Goal: Task Accomplishment & Management: Manage account settings

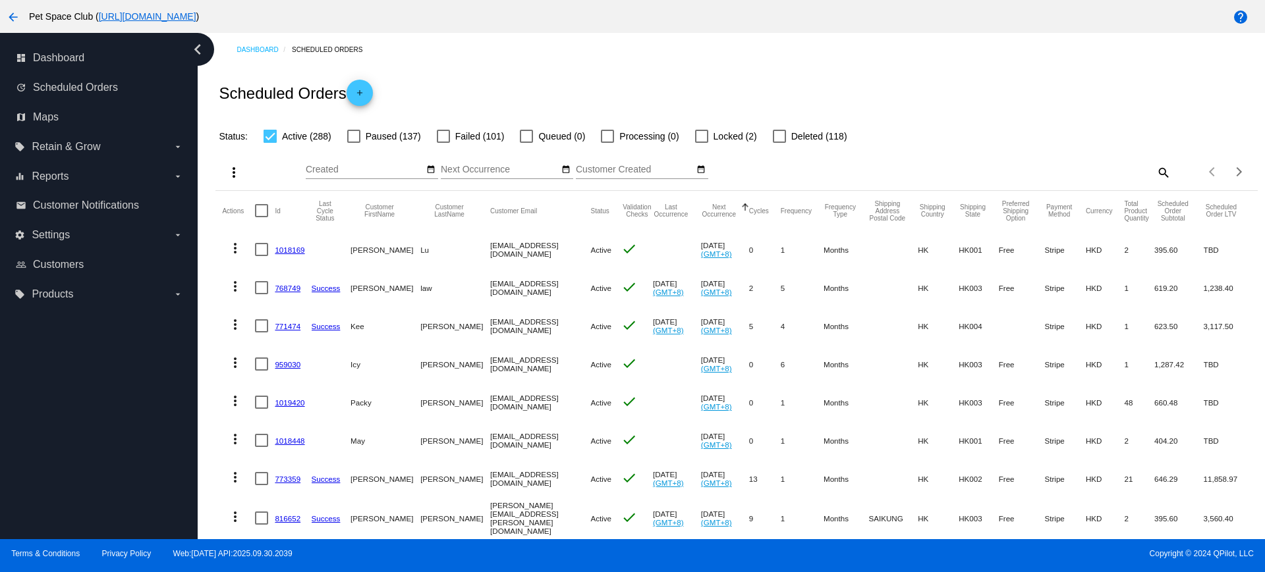
click at [205, 381] on div "Dashboard Scheduled Orders Scheduled Orders add Status: Active (288) Paused (13…" at bounding box center [731, 286] width 1067 height 507
drag, startPoint x: 308, startPoint y: 400, endPoint x: 276, endPoint y: 404, distance: 32.6
click at [276, 404] on mat-cell "1019420" at bounding box center [293, 402] width 36 height 38
copy link "1019420"
click at [213, 496] on div "Dashboard Scheduled Orders Scheduled Orders add Status: Active (288) Paused (13…" at bounding box center [736, 533] width 1057 height 1001
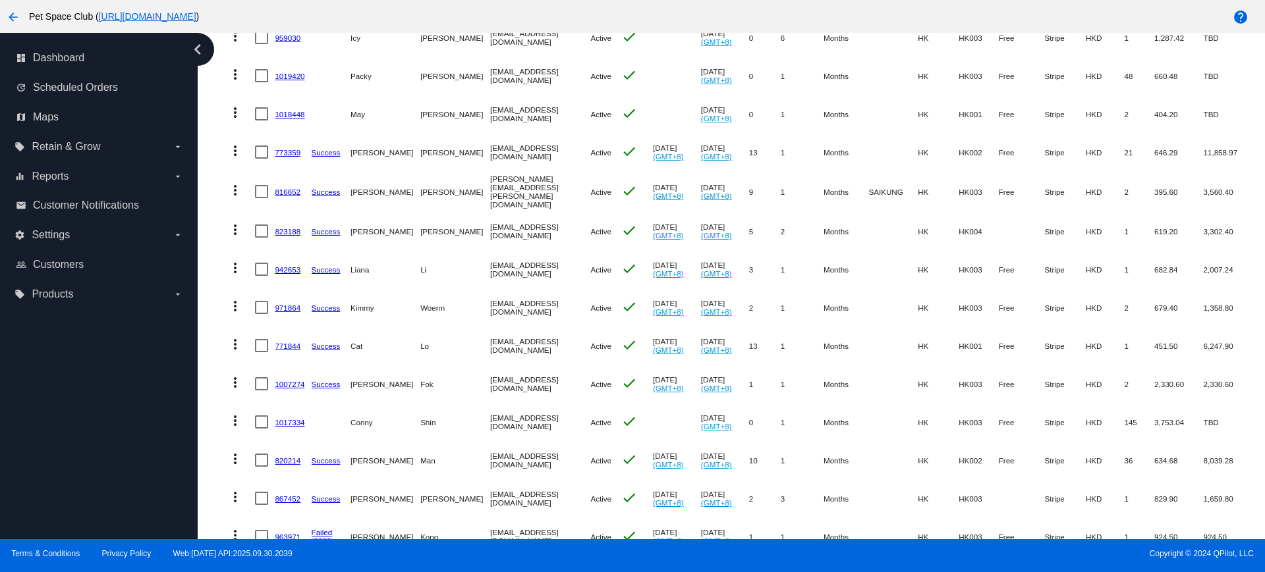
scroll to position [329, 0]
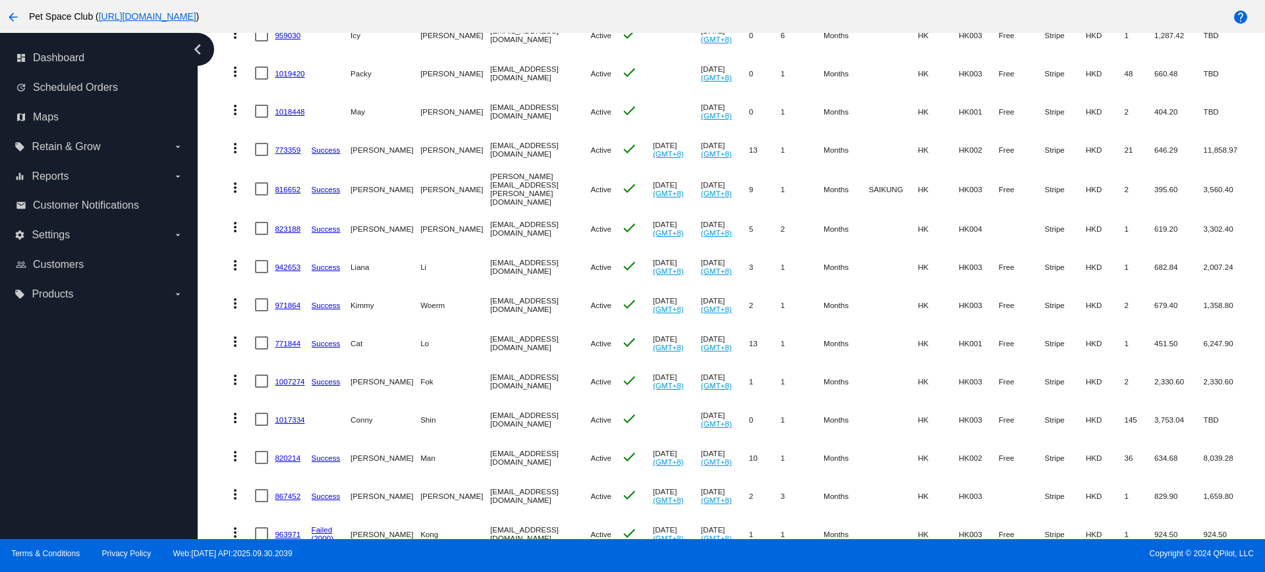
click at [217, 271] on mat-table "Actions Id Last Cycle Status Customer FirstName Customer LastName Customer Emai…" at bounding box center [735, 265] width 1041 height 806
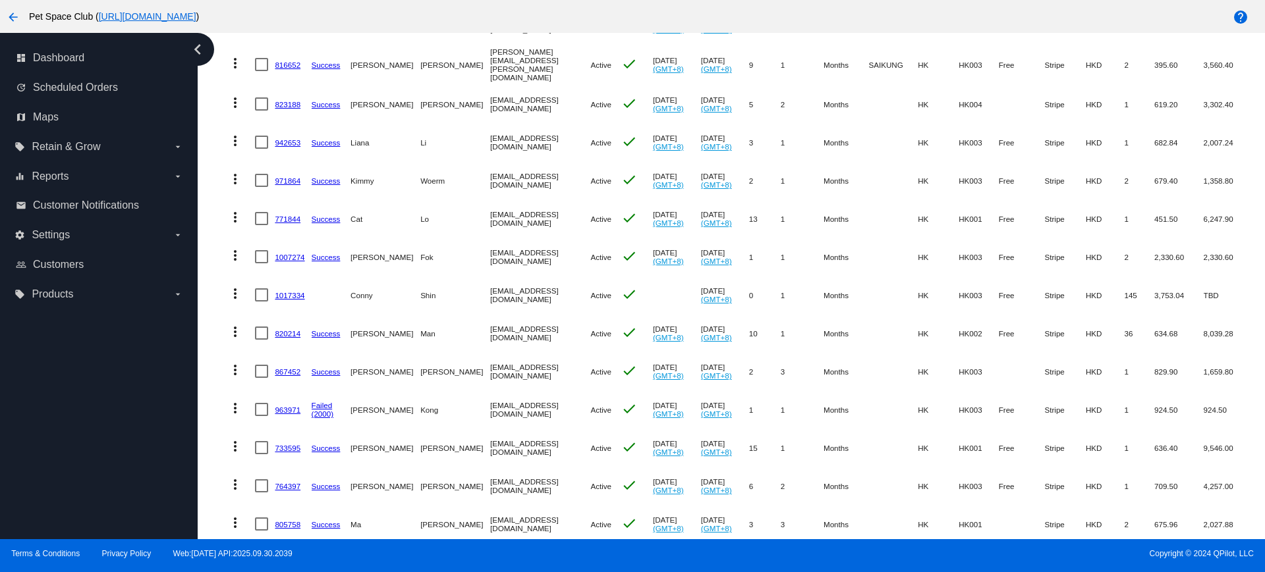
scroll to position [494, 0]
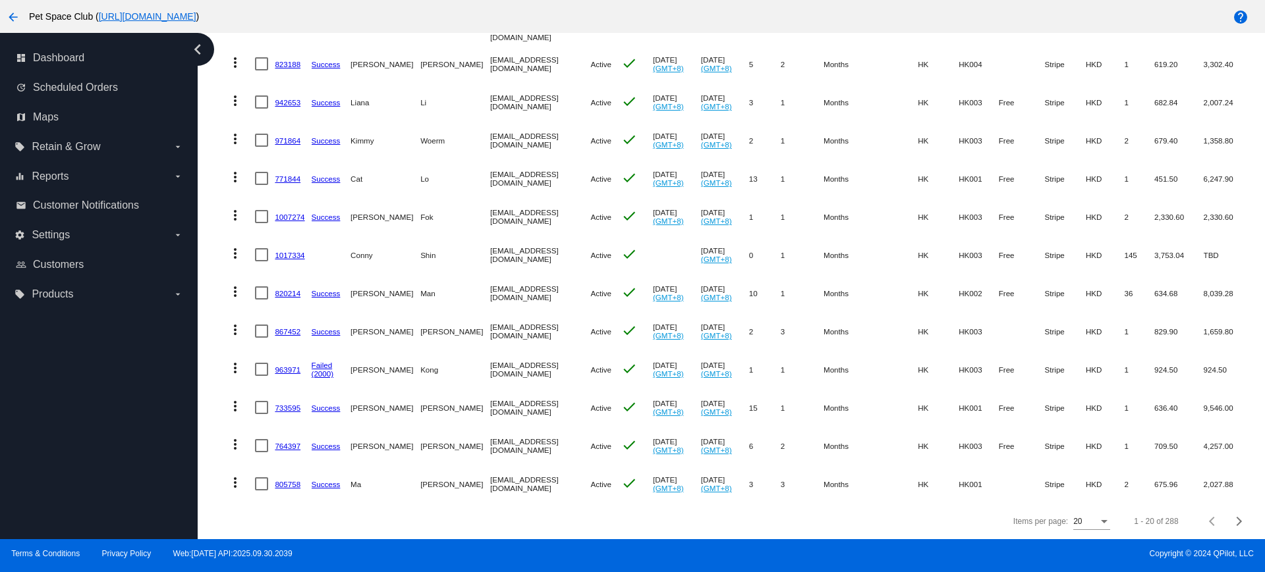
click at [209, 267] on div "Dashboard Scheduled Orders Scheduled Orders add Status: Active (288) Paused (13…" at bounding box center [736, 39] width 1057 height 1001
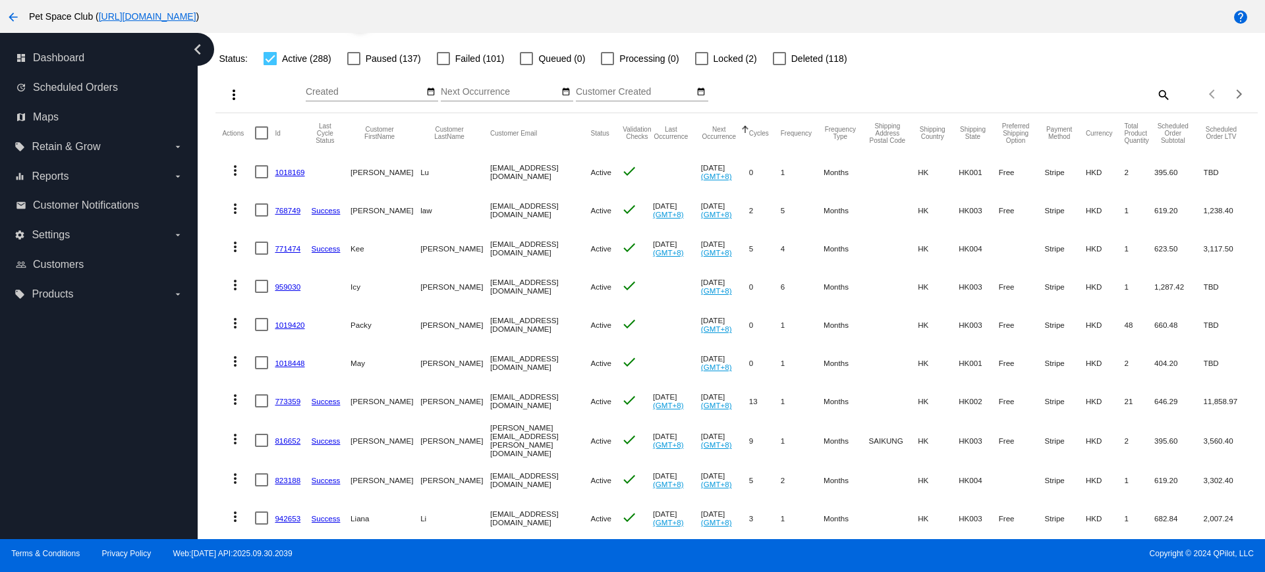
scroll to position [0, 0]
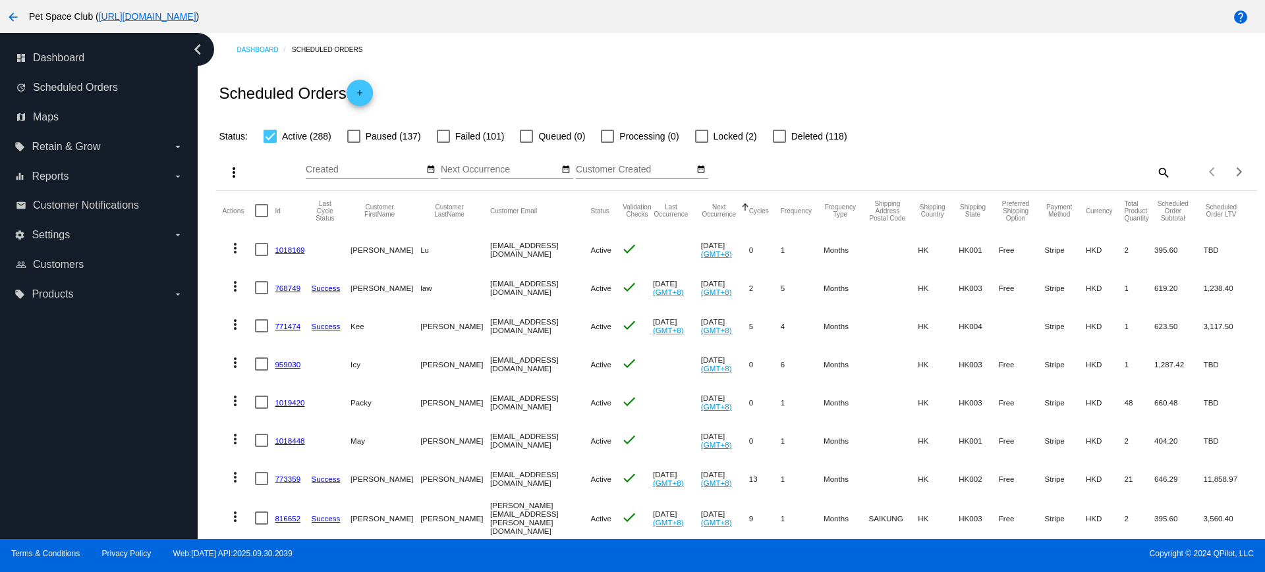
click at [1155, 170] on mat-icon "search" at bounding box center [1163, 172] width 16 height 20
click at [1032, 169] on input "Search" at bounding box center [1041, 170] width 260 height 11
paste input "1007414"
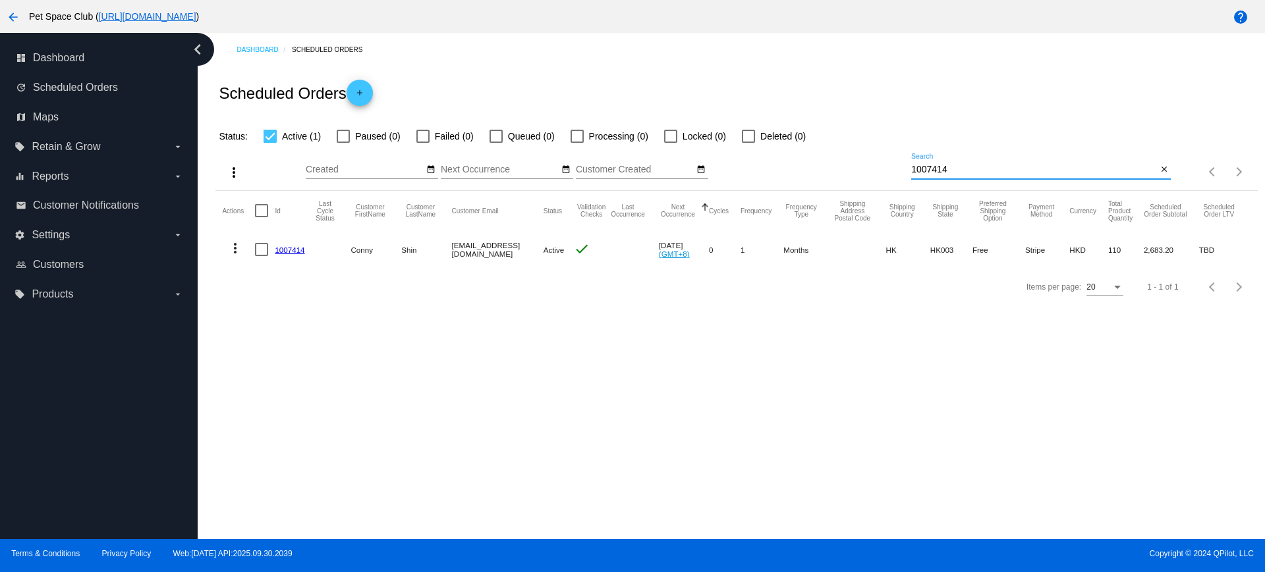
drag, startPoint x: 964, startPoint y: 169, endPoint x: 889, endPoint y: 165, distance: 75.9
click at [889, 165] on div "more_vert Oct Jan Feb Mar Apr 1" at bounding box center [735, 167] width 1041 height 47
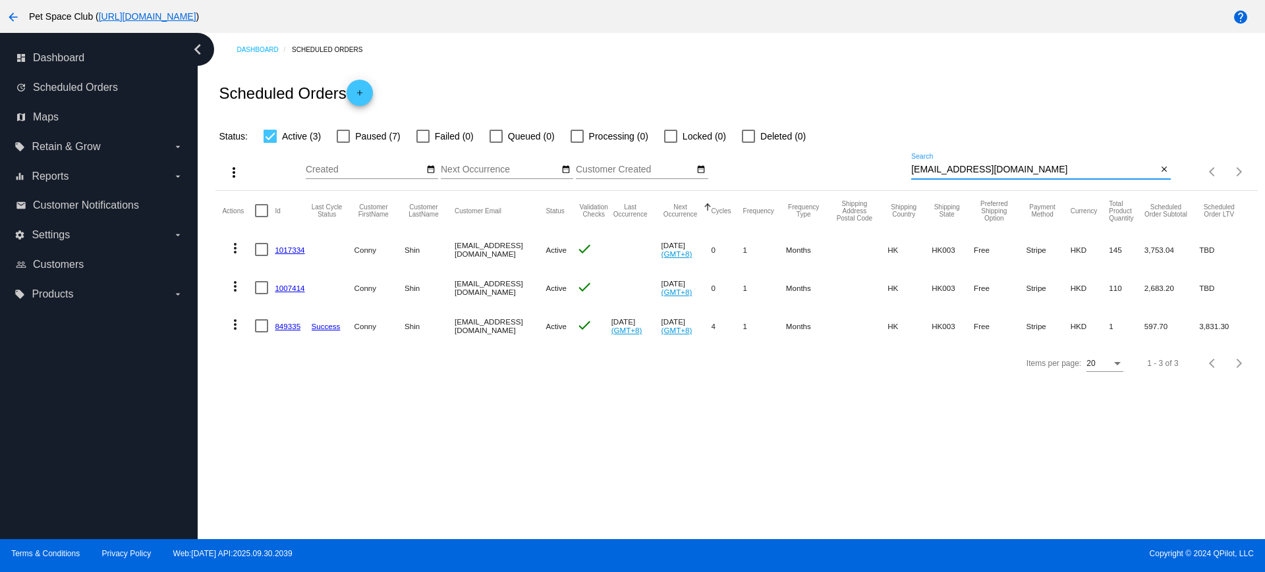
drag, startPoint x: 1033, startPoint y: 171, endPoint x: 885, endPoint y: 171, distance: 148.2
click at [880, 169] on div "more_vert Oct Jan Feb Mar Apr 1" at bounding box center [735, 167] width 1041 height 47
paste input "1005010"
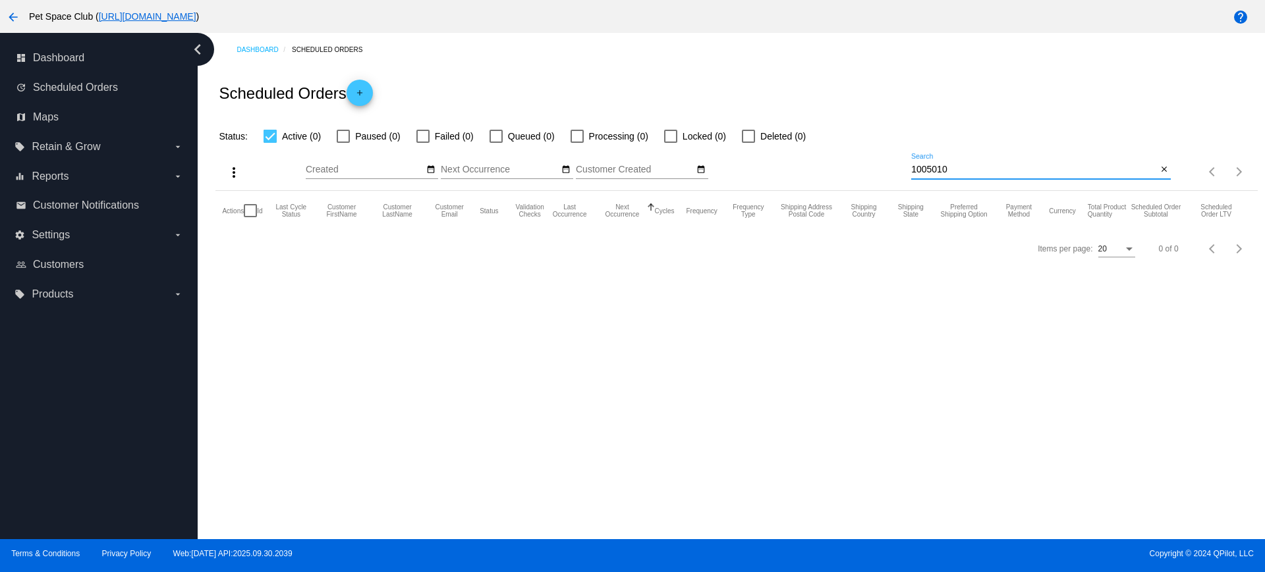
click at [937, 168] on input "1005010" at bounding box center [1034, 170] width 246 height 11
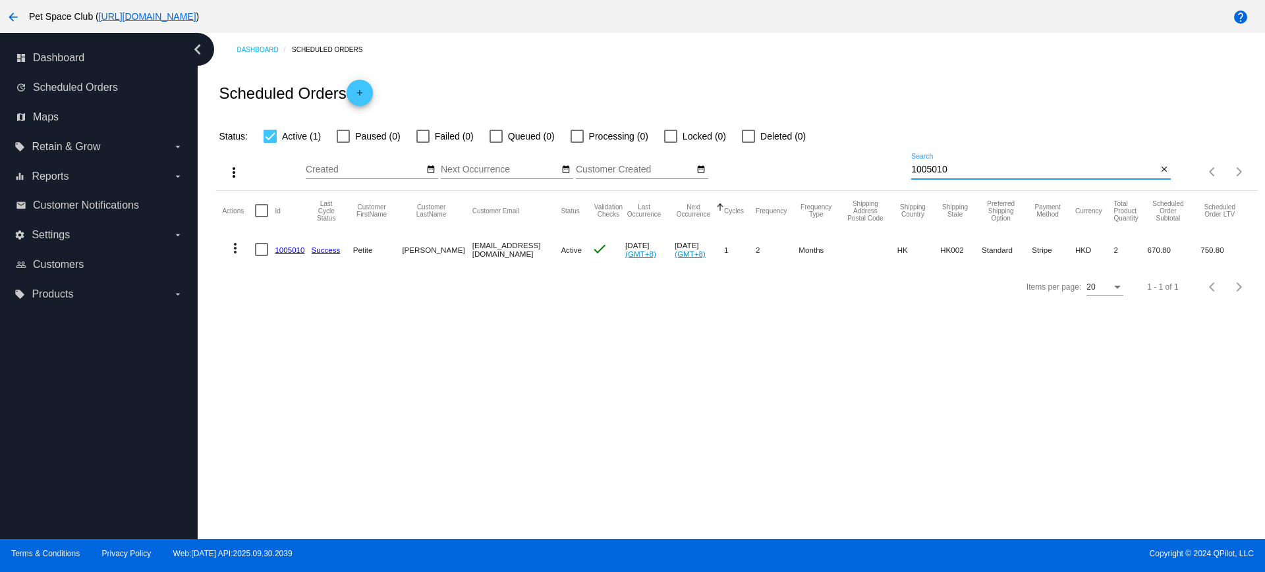
drag, startPoint x: 967, startPoint y: 168, endPoint x: 847, endPoint y: 166, distance: 119.9
click at [847, 166] on div "more_vert Oct Jan Feb Mar Apr 1" at bounding box center [735, 167] width 1041 height 47
paste input "princess32gor@yahoo.com.hk"
type input "princess32gor@yahoo.com.hk"
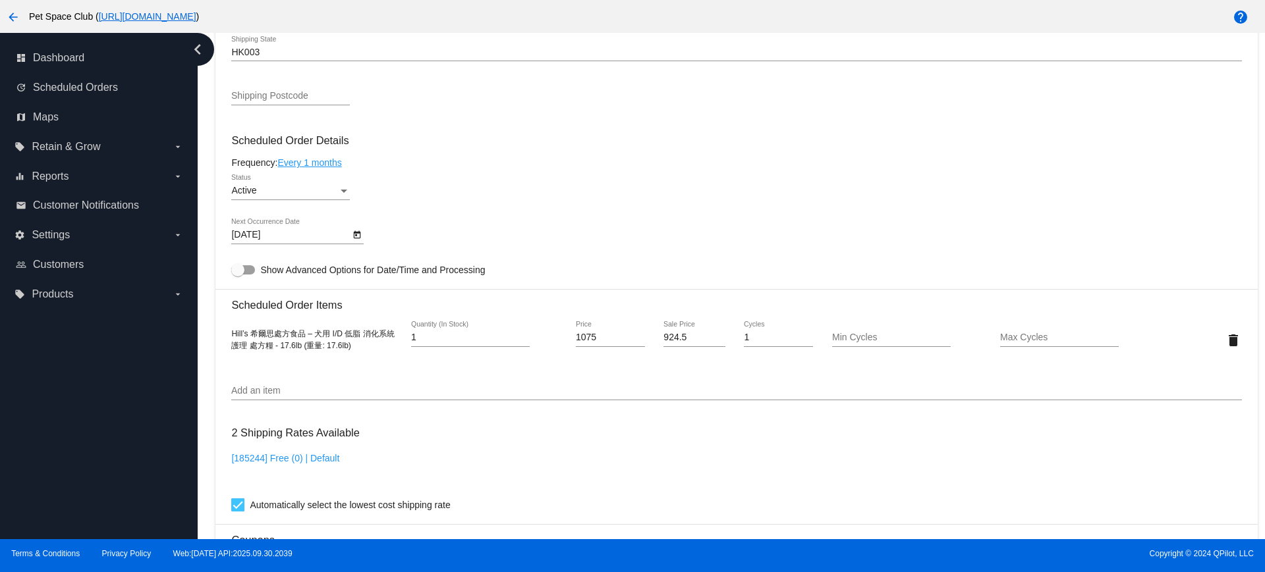
scroll to position [823, 0]
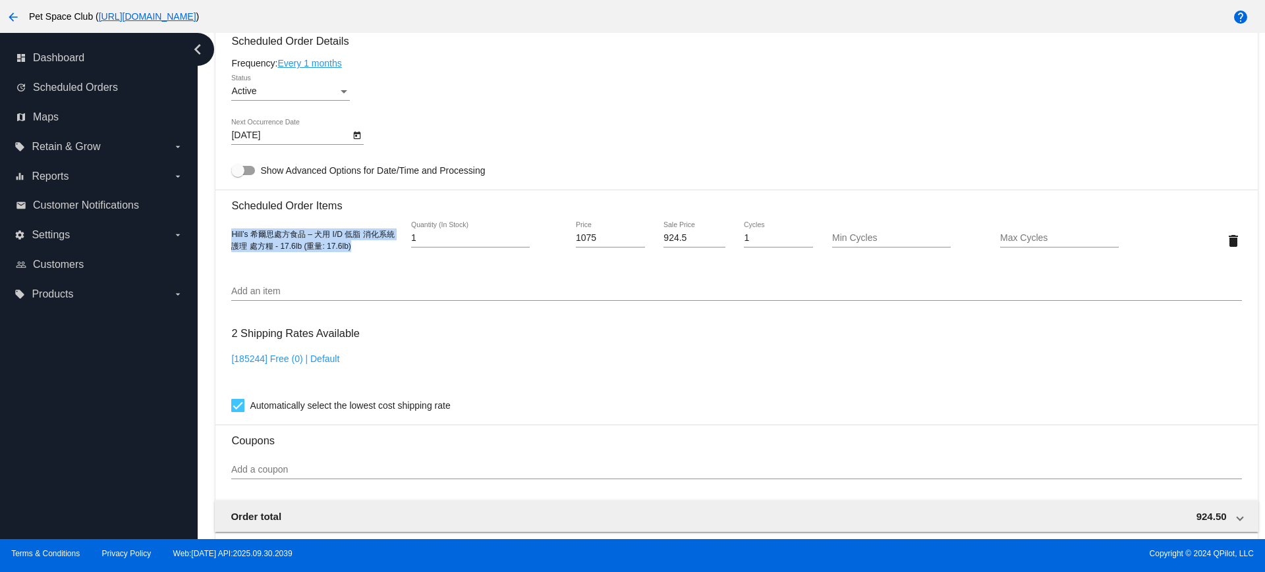
drag, startPoint x: 358, startPoint y: 250, endPoint x: 226, endPoint y: 234, distance: 133.3
click at [226, 234] on mat-card "Customer 6827949: Emily Kong km922724@netvigator.com Customer Shipping Enter Sh…" at bounding box center [735, 209] width 1041 height 1317
copy span "Hill’s 希爾思處方食品 – 犬用 I/D 低脂 消化系統護理 處方糧 - 17.6lb (重量: 17.6lb)"
click at [470, 328] on div "2 Shipping Rates Available [185244] Free (0) | Default Automatically select the…" at bounding box center [736, 366] width 1010 height 95
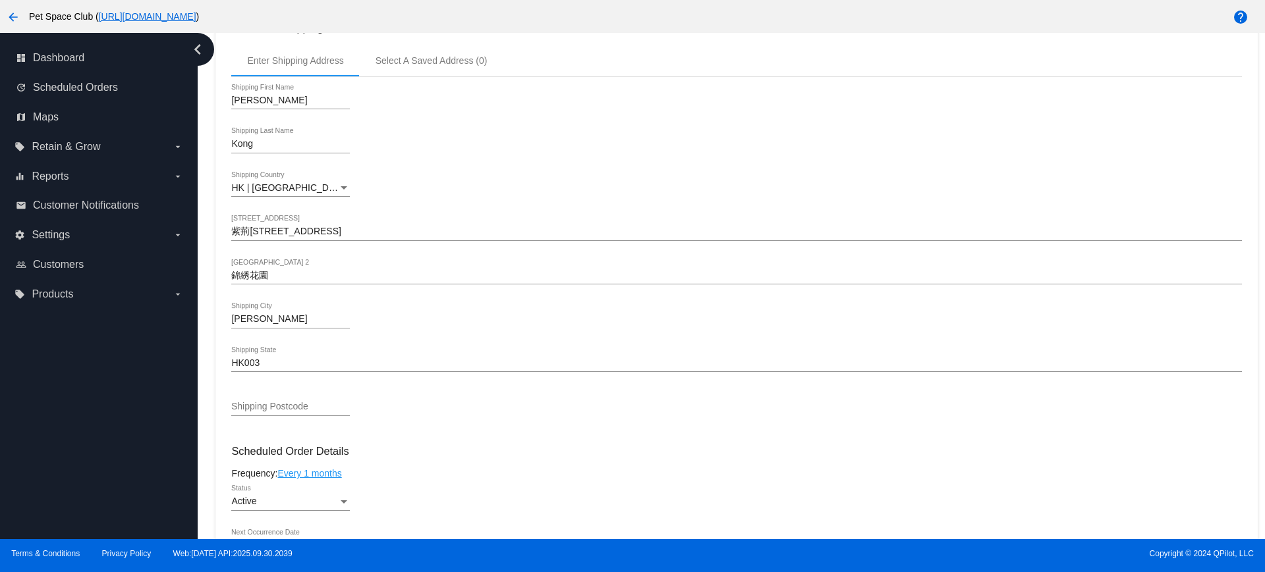
scroll to position [329, 0]
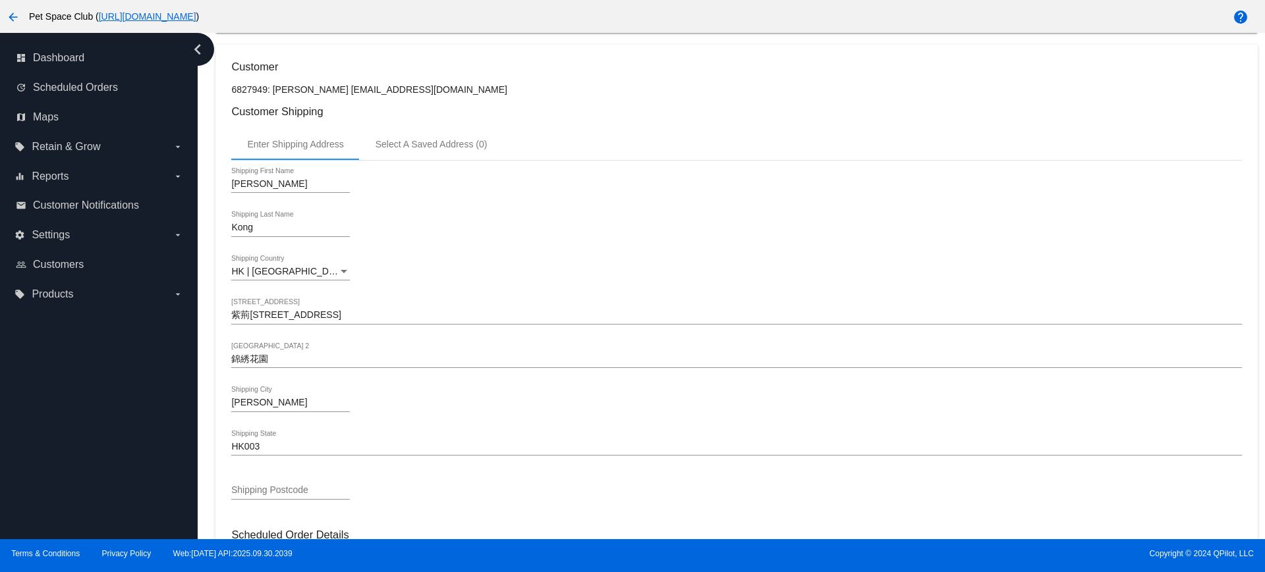
drag, startPoint x: 211, startPoint y: 373, endPoint x: 241, endPoint y: 397, distance: 38.0
click at [211, 373] on div "Dashboard Scheduled Orders arrow_back Scheduled Order #963971 Active more_vert …" at bounding box center [736, 533] width 1057 height 1659
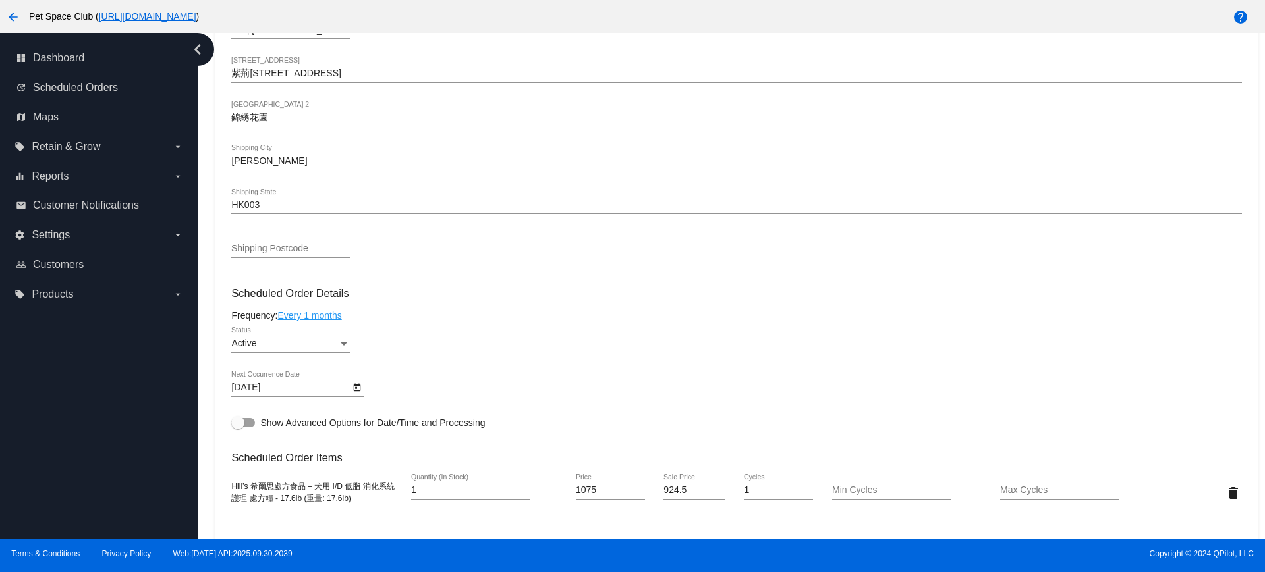
scroll to position [576, 0]
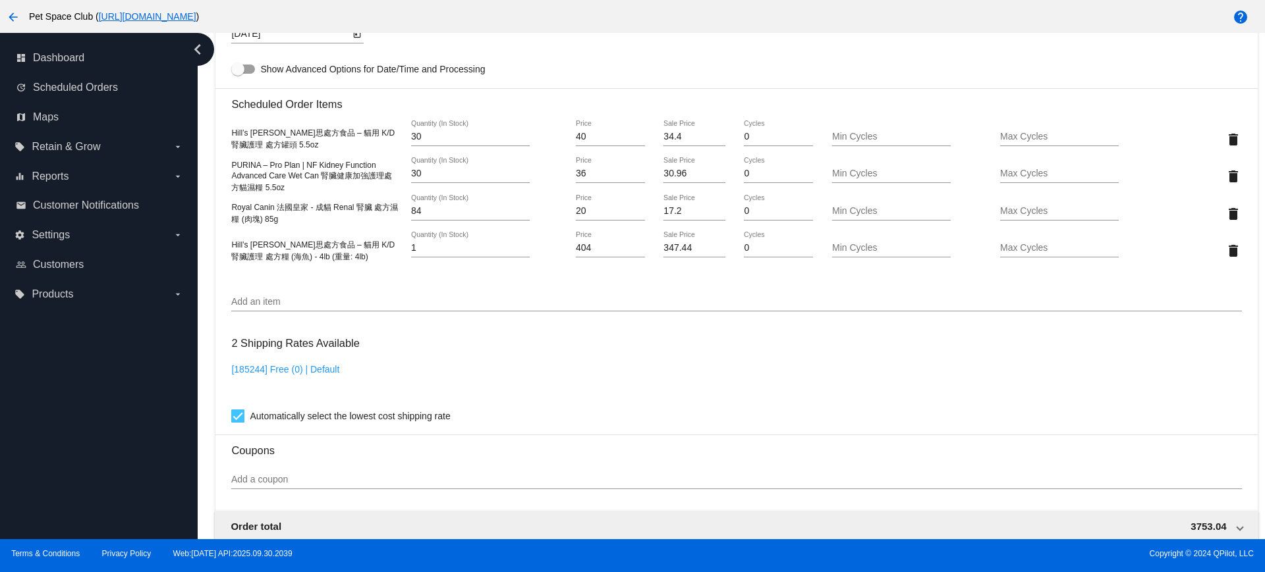
scroll to position [741, 0]
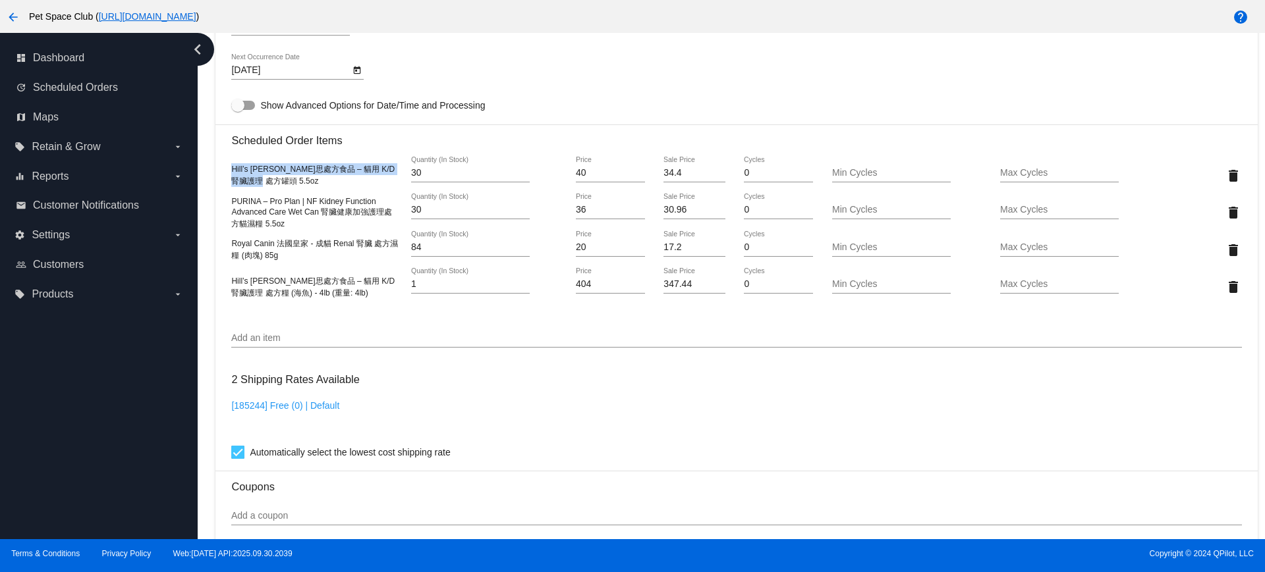
drag, startPoint x: 231, startPoint y: 169, endPoint x: 271, endPoint y: 179, distance: 40.9
click at [271, 179] on mat-card "Customer 4986960: Conny Shin connyshin@yahoo.com.hk Customer Shipping Enter Shi…" at bounding box center [735, 200] width 1041 height 1429
copy span "Hill’s 希爾思處方食品 – 貓用 K/D 腎臟護理 處方罐頭 5.5oz"
drag, startPoint x: 130, startPoint y: 377, endPoint x: 443, endPoint y: 306, distance: 321.6
click at [130, 378] on div "dashboard Dashboard update Scheduled Orders map Maps local_offer Retain & Grow …" at bounding box center [99, 286] width 198 height 507
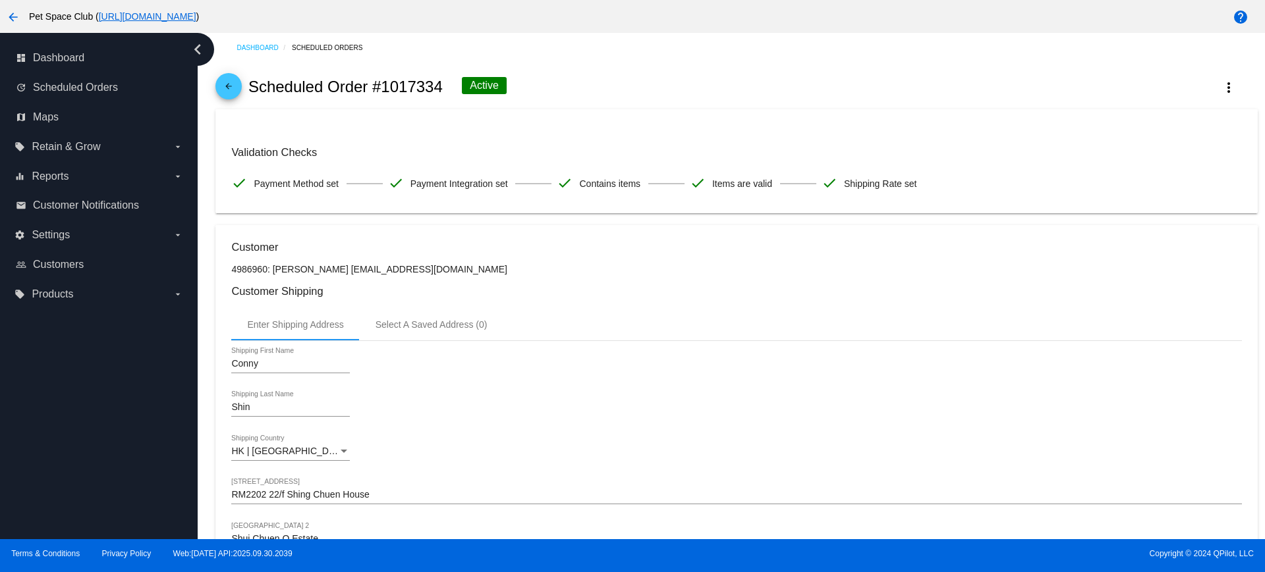
scroll to position [0, 0]
click at [1221, 90] on mat-icon "more_vert" at bounding box center [1229, 90] width 16 height 16
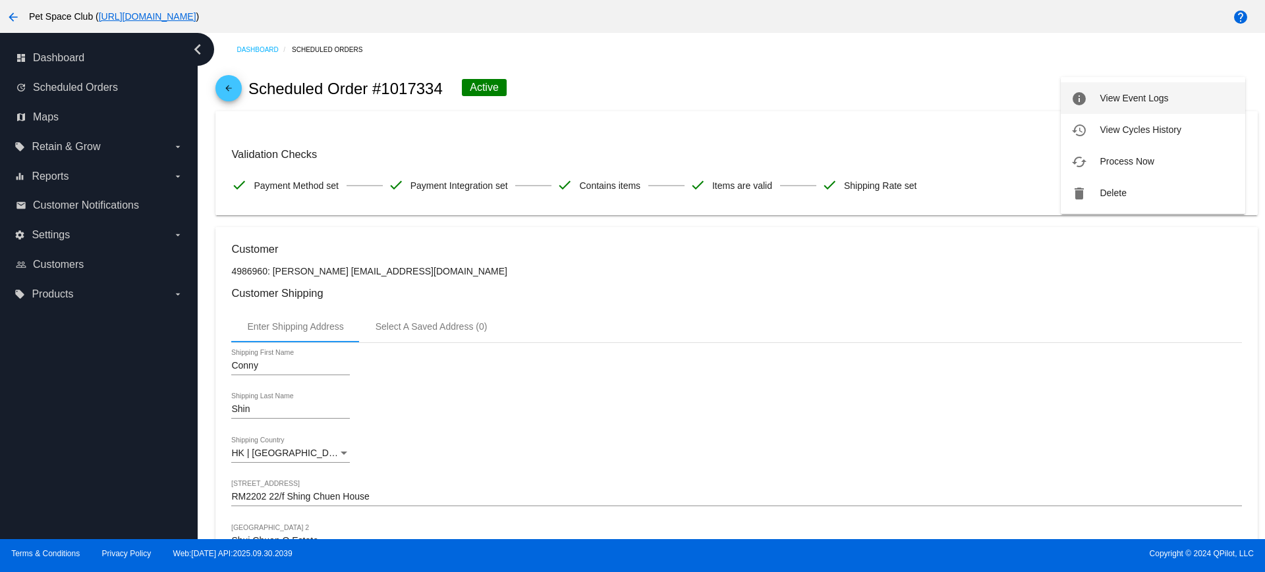
click at [1136, 93] on span "View Event Logs" at bounding box center [1133, 98] width 69 height 11
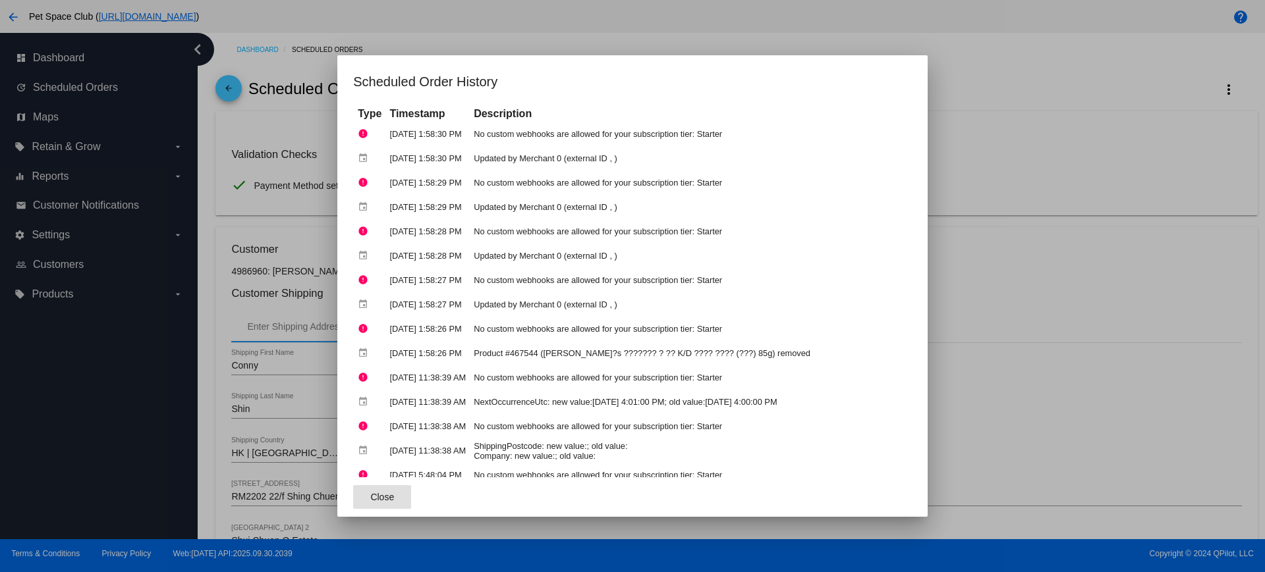
click at [210, 211] on div at bounding box center [632, 286] width 1265 height 572
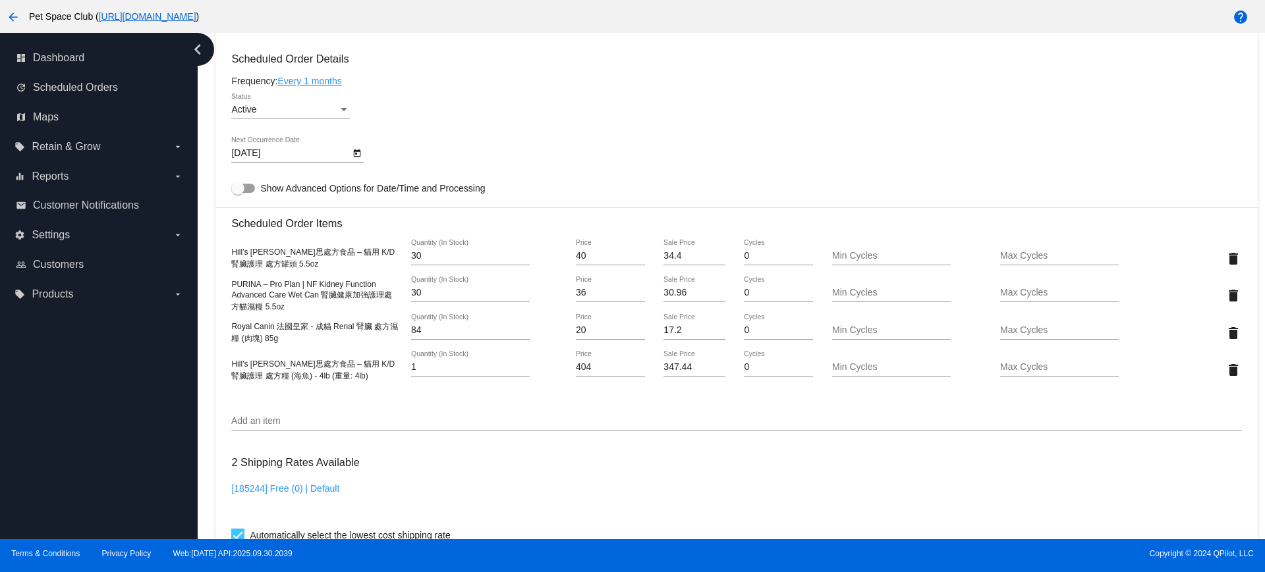
scroll to position [659, 0]
drag, startPoint x: 177, startPoint y: 354, endPoint x: 194, endPoint y: 346, distance: 19.1
click at [177, 354] on div "dashboard Dashboard update Scheduled Orders map Maps local_offer Retain & Grow …" at bounding box center [99, 286] width 198 height 507
drag, startPoint x: 229, startPoint y: 251, endPoint x: 269, endPoint y: 264, distance: 42.3
click at [269, 264] on mat-card "Customer 4986960: Conny Shin connyshin@yahoo.com.hk Customer Shipping Enter Shi…" at bounding box center [735, 283] width 1041 height 1429
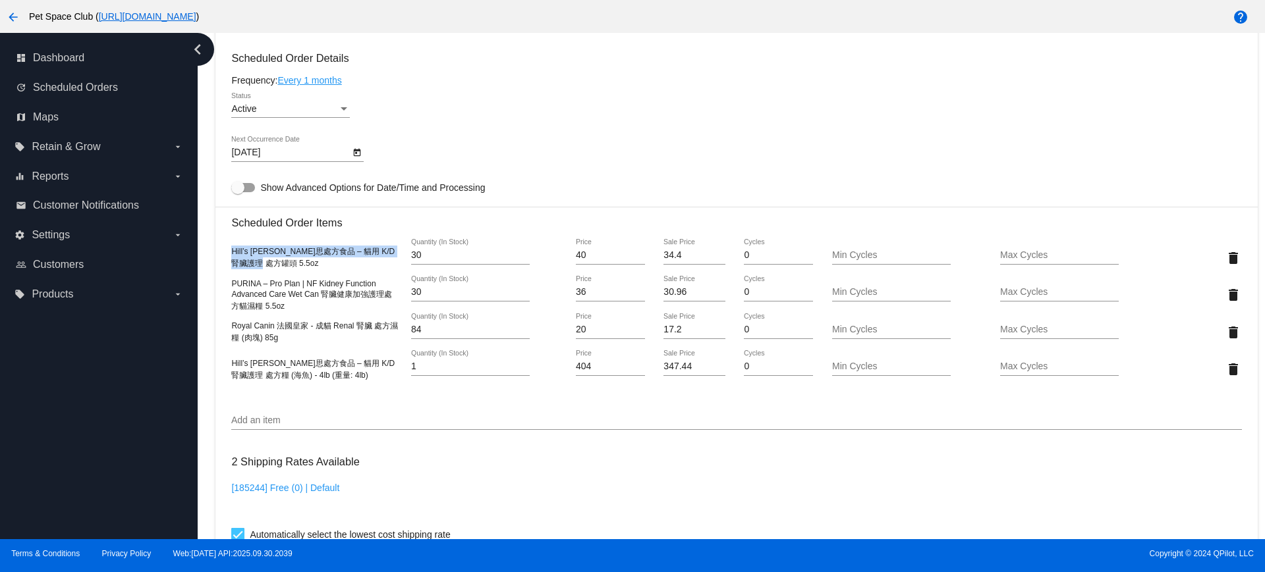
copy span "Hill’s 希爾思處方食品 – 貓用 K/D 腎臟護理 處方罐頭 5.5oz"
click at [153, 429] on div "dashboard Dashboard update Scheduled Orders map Maps local_offer Retain & Grow …" at bounding box center [99, 286] width 198 height 507
click at [153, 356] on div "dashboard Dashboard update Scheduled Orders map Maps local_offer Retain & Grow …" at bounding box center [99, 286] width 198 height 507
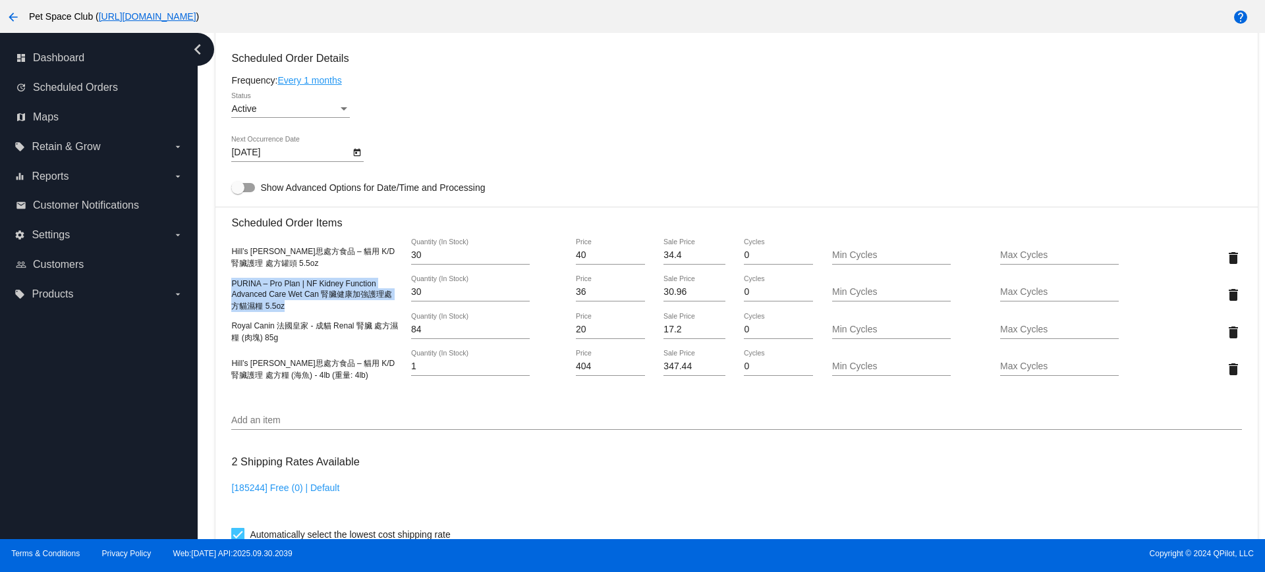
drag, startPoint x: 297, startPoint y: 312, endPoint x: 231, endPoint y: 283, distance: 72.6
click at [231, 283] on mat-card "Customer 4986960: Conny Shin connyshin@yahoo.com.hk Customer Shipping Enter Shi…" at bounding box center [735, 283] width 1041 height 1429
copy span "PURINA – Pro Plan | NF Kidney Function Advanced Care Wet Can 腎臟健康加強護理處方貓濕糧 5.5oz"
click at [103, 400] on div "dashboard Dashboard update Scheduled Orders map Maps local_offer Retain & Grow …" at bounding box center [99, 286] width 198 height 507
drag, startPoint x: 287, startPoint y: 336, endPoint x: 227, endPoint y: 324, distance: 61.1
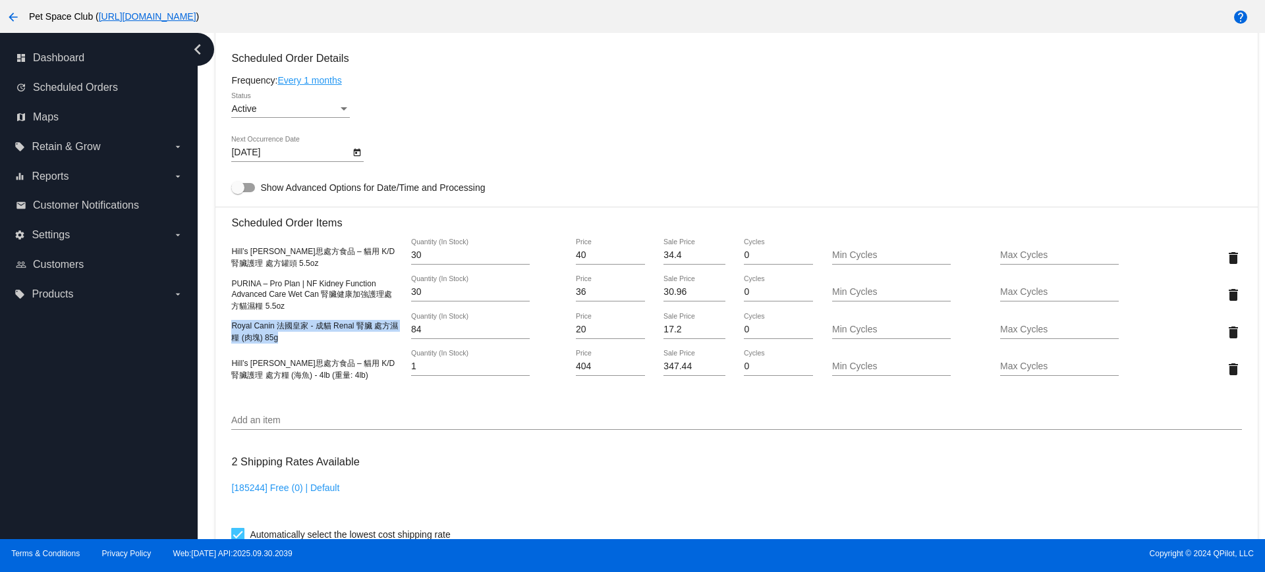
click at [227, 324] on mat-card "Customer 4986960: Conny Shin connyshin@yahoo.com.hk Customer Shipping Enter Shi…" at bounding box center [735, 283] width 1041 height 1429
copy span "Royal Canin 法國皇家 - 成貓 Renal 腎臟 處方濕糧 (肉塊) 85g"
click at [138, 368] on div "dashboard Dashboard update Scheduled Orders map Maps local_offer Retain & Grow …" at bounding box center [99, 286] width 198 height 507
drag, startPoint x: 316, startPoint y: 377, endPoint x: 221, endPoint y: 362, distance: 95.5
click at [221, 362] on mat-card "Customer 4986960: Conny Shin connyshin@yahoo.com.hk Customer Shipping Enter Shi…" at bounding box center [735, 283] width 1041 height 1429
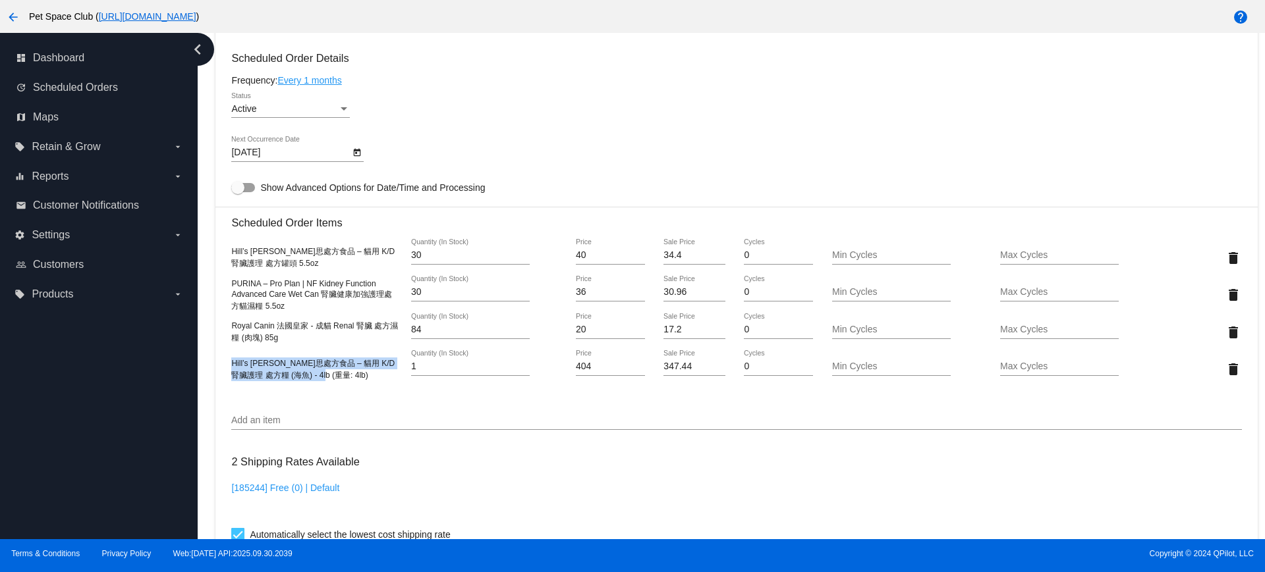
drag, startPoint x: 336, startPoint y: 379, endPoint x: 232, endPoint y: 365, distance: 105.0
click at [232, 365] on div "Hill’s 希爾思處方食品 – 貓用 K/D 腎臟護理 處方糧 (海魚) - 4lb (重量: 4lb)" at bounding box center [315, 370] width 169 height 24
copy span "Hill’s 希爾思處方食品 – 貓用 K/D 腎臟護理 處方糧 (海魚) - 4lb (重量: 4lb)"
click at [172, 416] on div "dashboard Dashboard update Scheduled Orders map Maps local_offer Retain & Grow …" at bounding box center [99, 286] width 198 height 507
drag, startPoint x: 172, startPoint y: 373, endPoint x: 211, endPoint y: 379, distance: 39.9
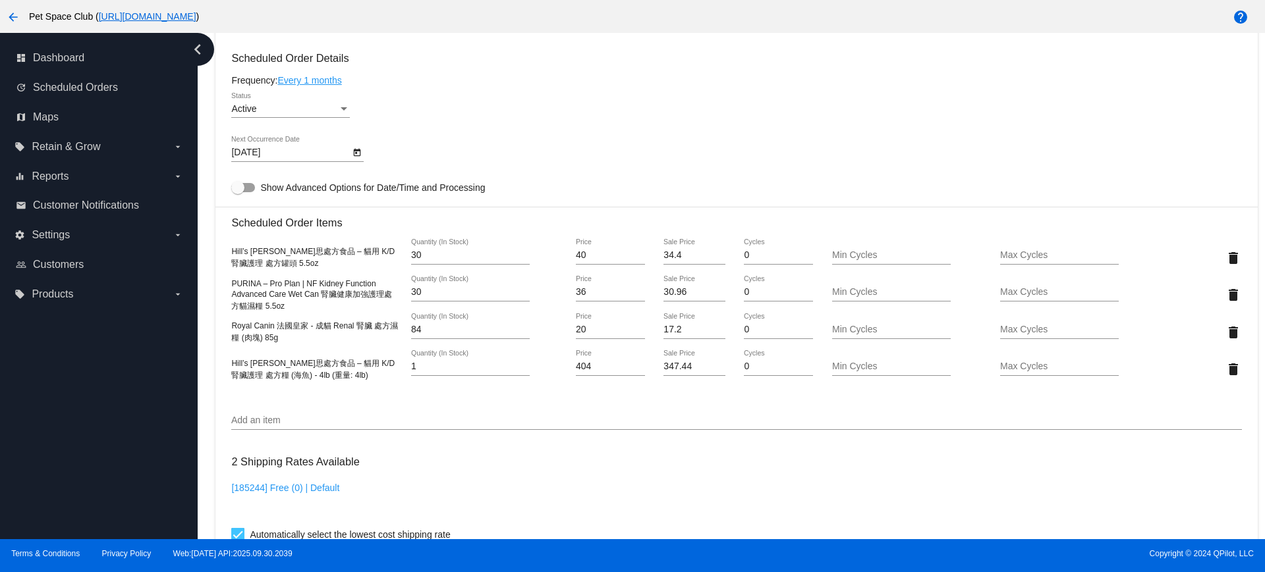
click at [172, 373] on div "dashboard Dashboard update Scheduled Orders map Maps local_offer Retain & Grow …" at bounding box center [99, 286] width 198 height 507
click at [1225, 370] on mat-icon "delete" at bounding box center [1233, 370] width 16 height 16
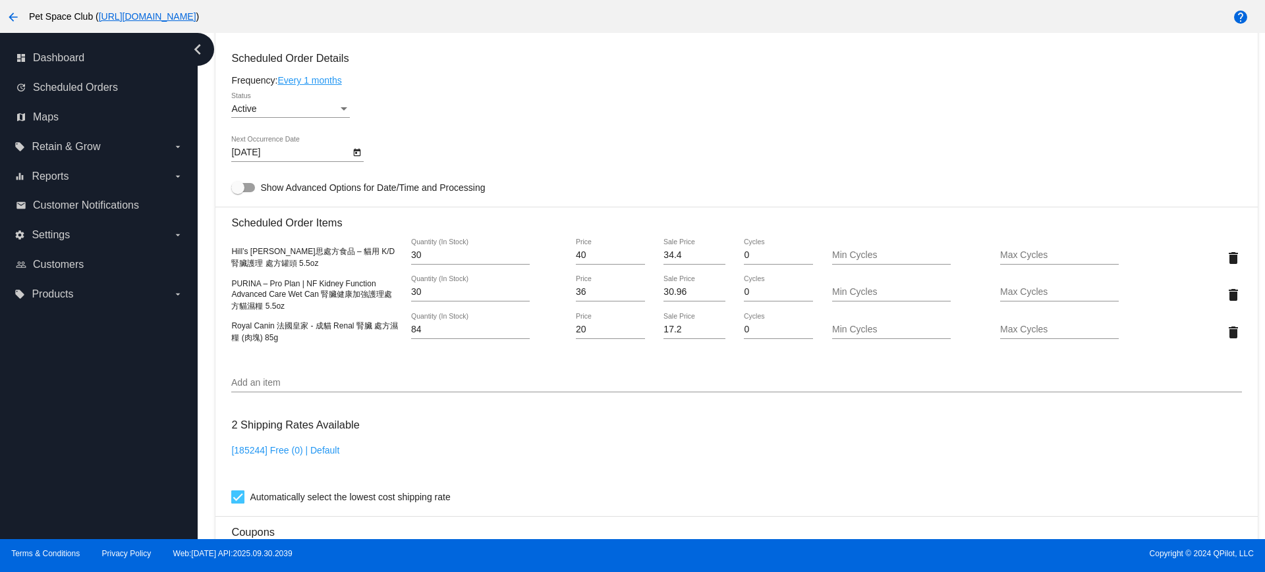
click at [357, 155] on icon "Open calendar" at bounding box center [356, 153] width 9 height 16
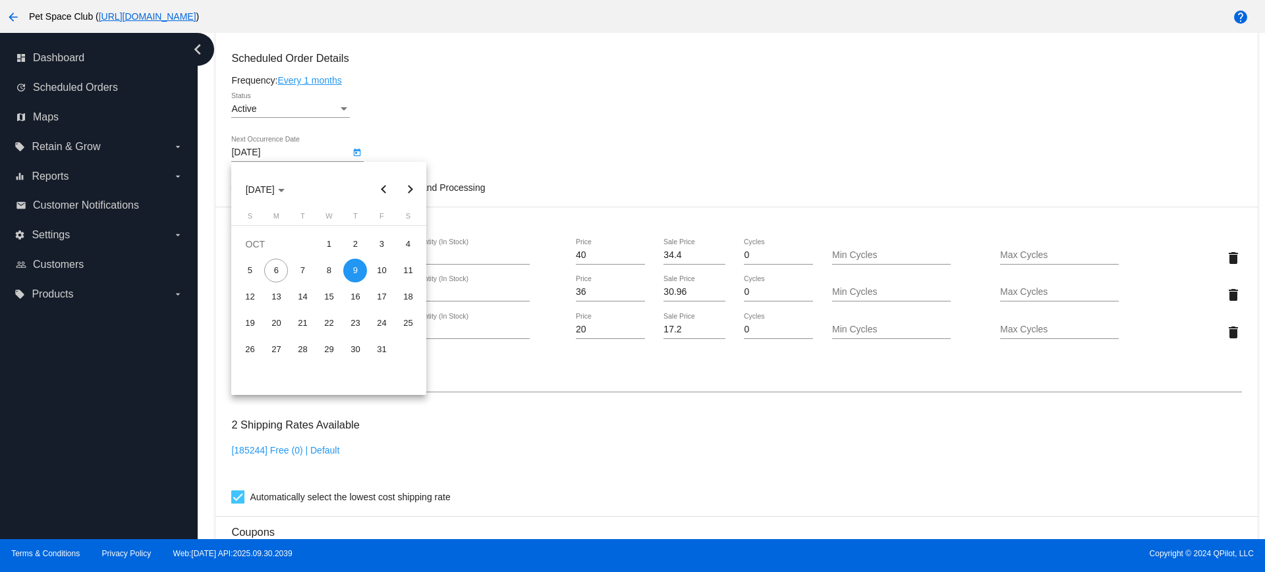
click at [524, 163] on div at bounding box center [632, 286] width 1265 height 572
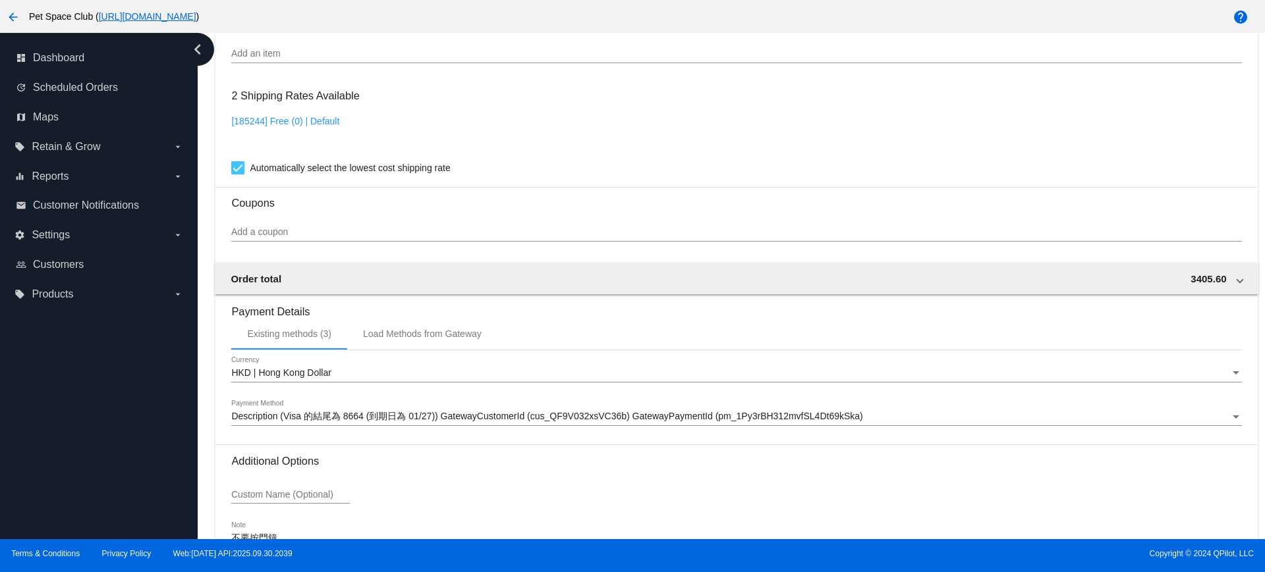
scroll to position [1079, 0]
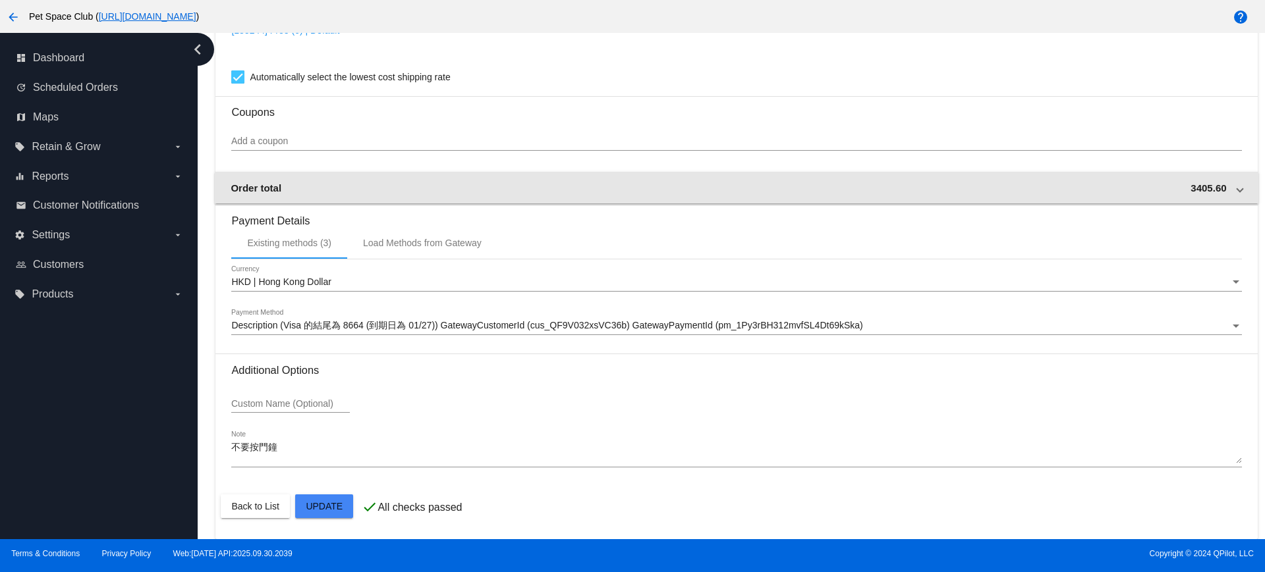
click at [1237, 188] on span at bounding box center [1239, 187] width 5 height 11
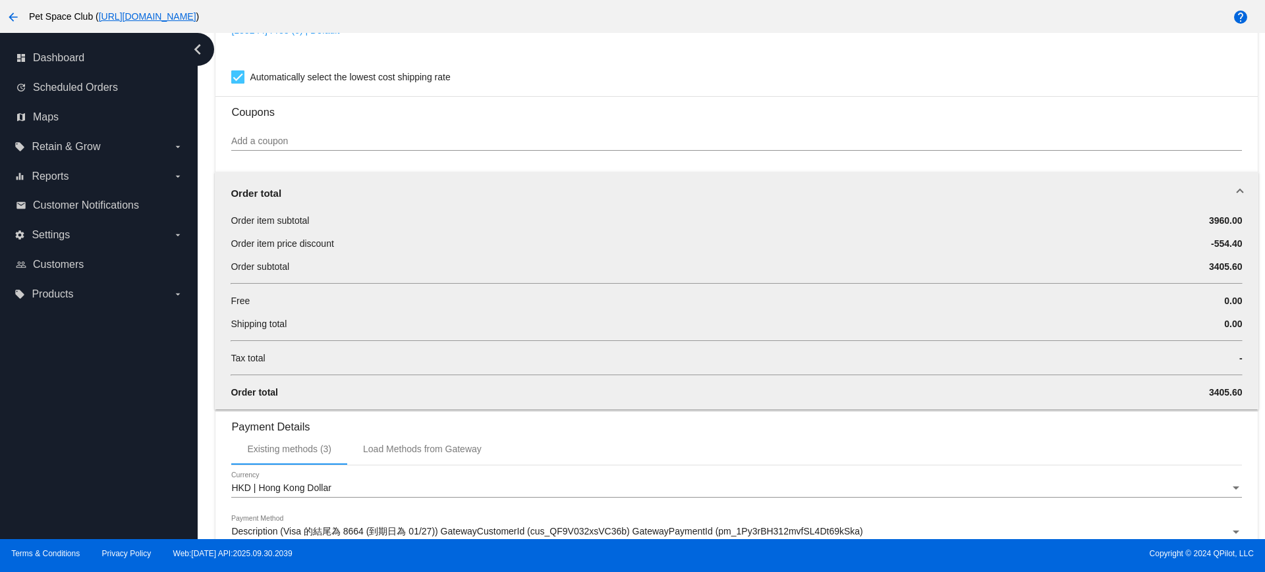
click at [837, 121] on section "Coupons Add a coupon" at bounding box center [736, 129] width 1010 height 67
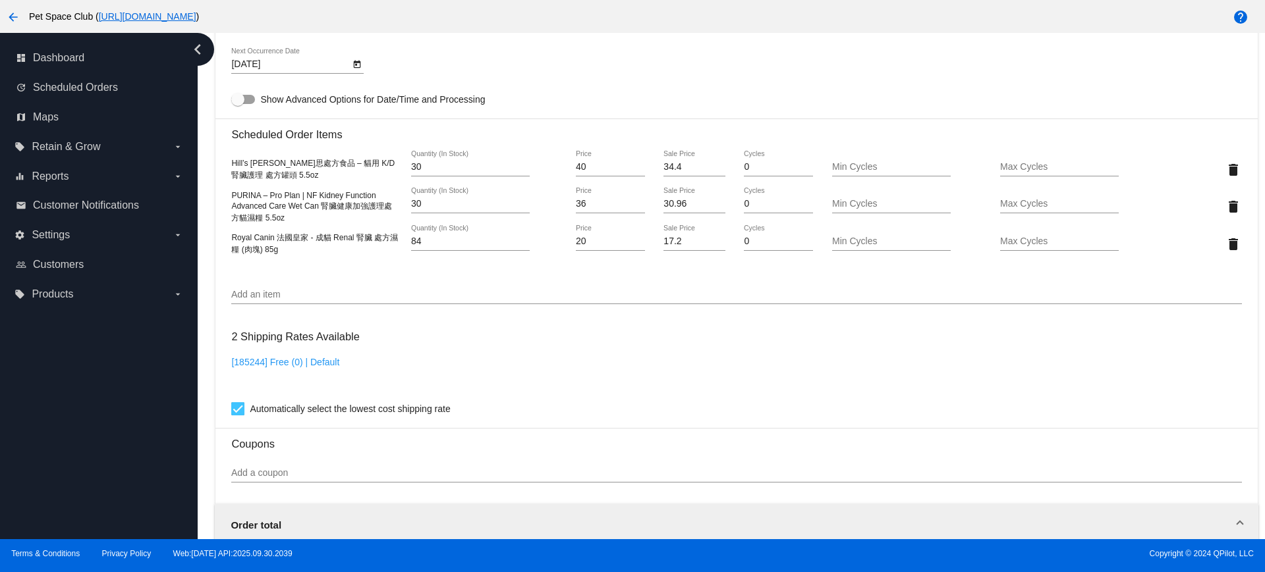
scroll to position [667, 0]
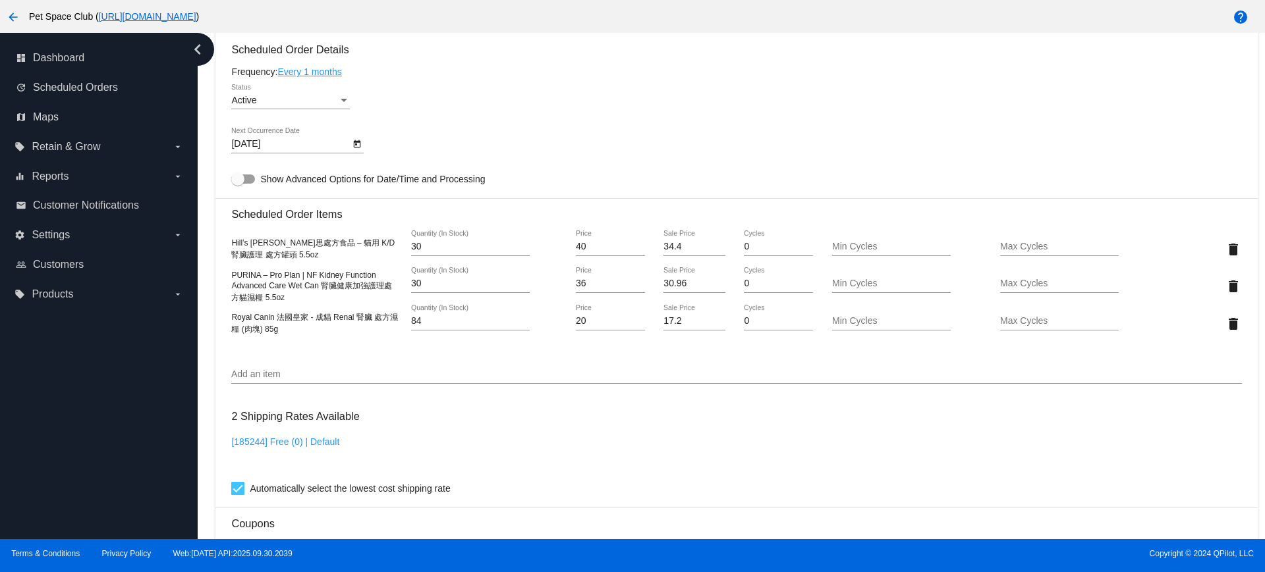
drag, startPoint x: 145, startPoint y: 402, endPoint x: 268, endPoint y: 194, distance: 241.3
click at [146, 402] on div "dashboard Dashboard update Scheduled Orders map Maps local_offer Retain & Grow …" at bounding box center [99, 286] width 198 height 507
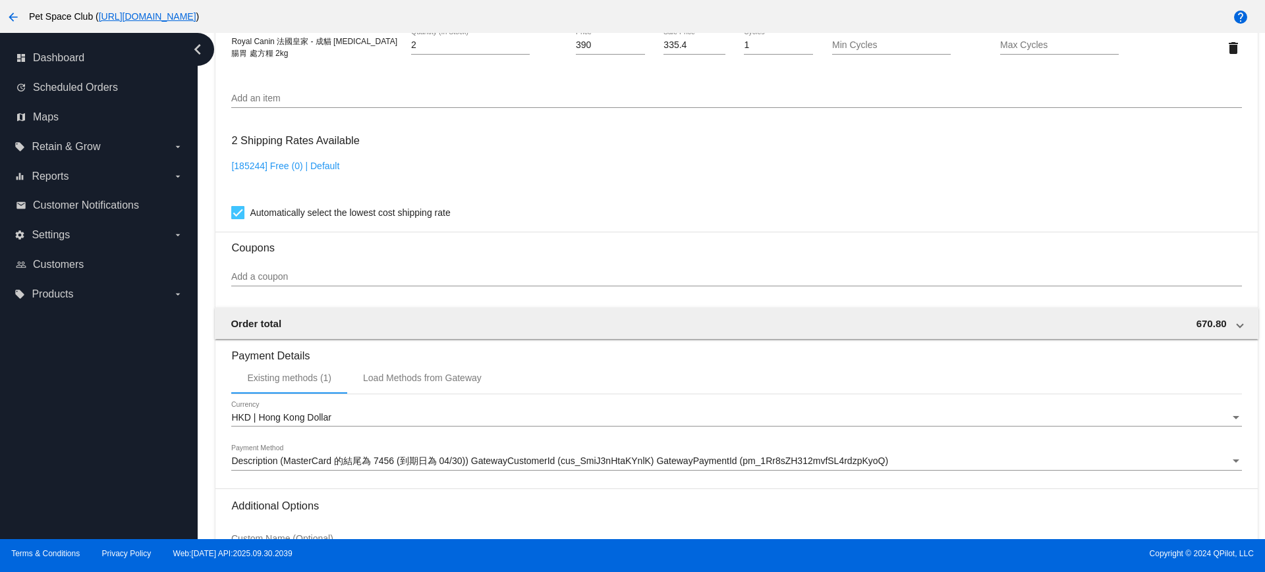
scroll to position [906, 0]
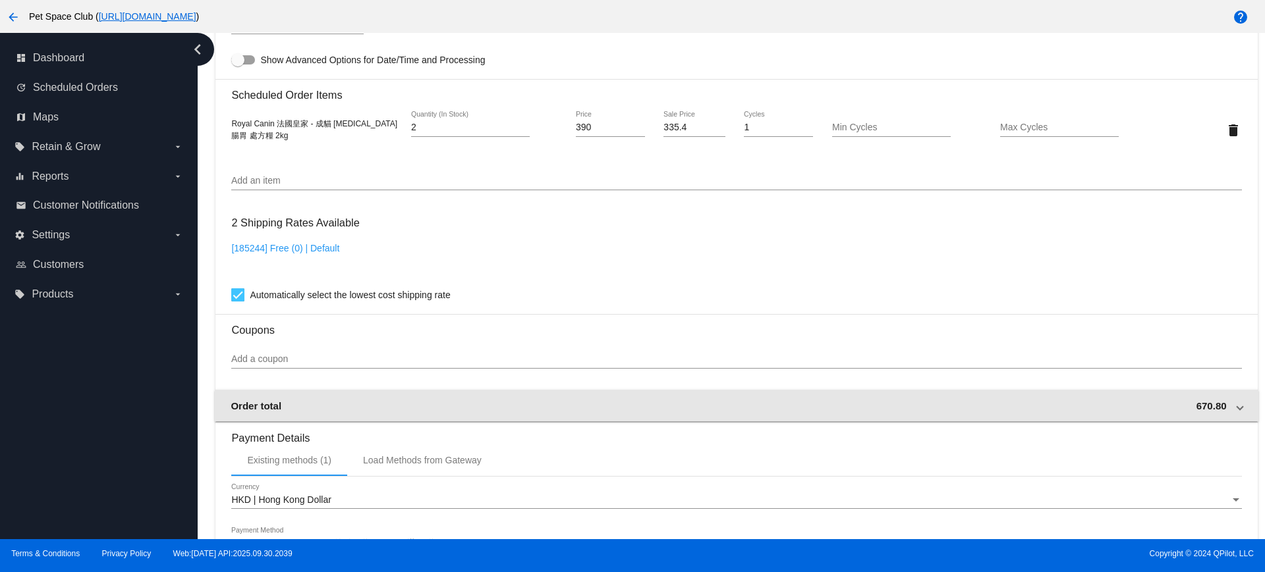
click at [1227, 411] on mat-expansion-panel-header "Order total 670.80" at bounding box center [736, 406] width 1043 height 32
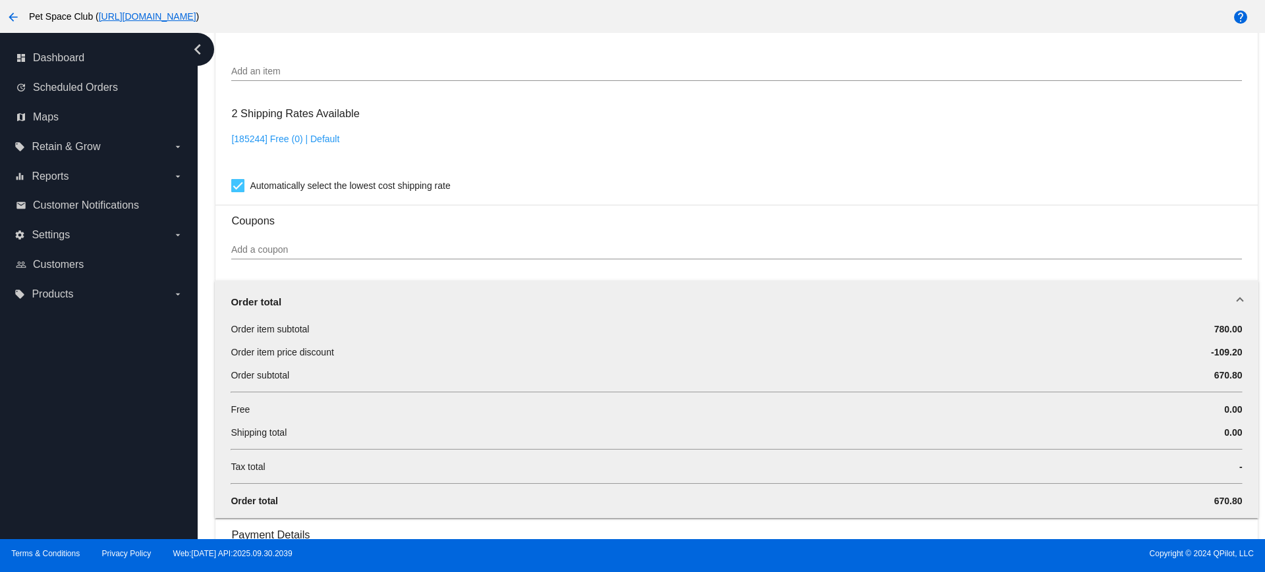
scroll to position [988, 0]
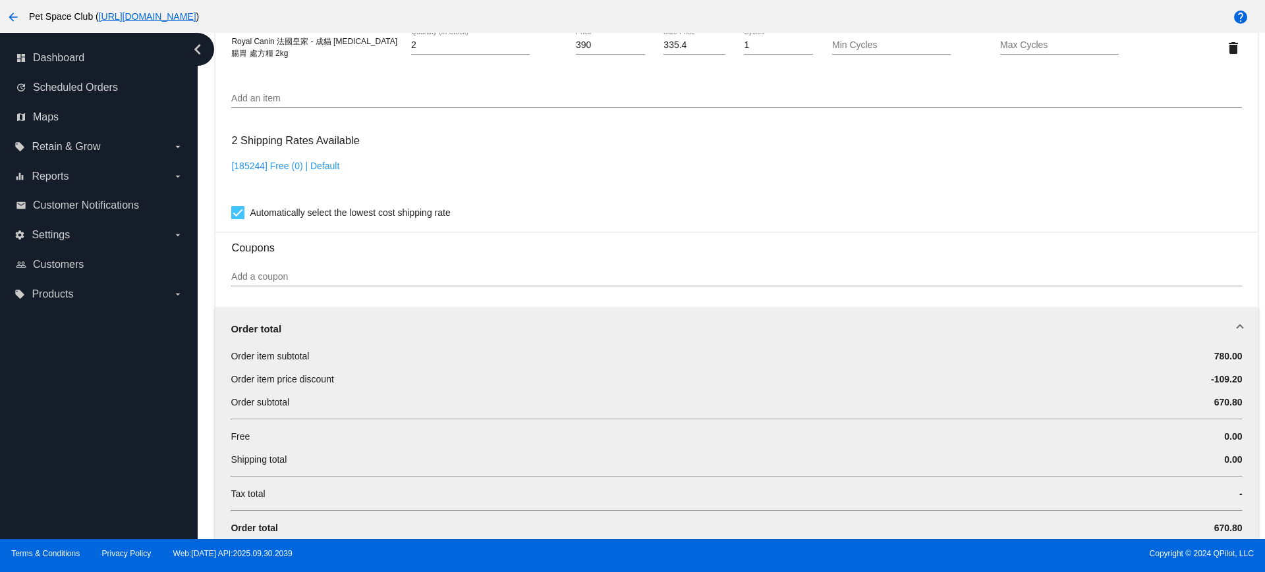
click at [321, 283] on div "Add a coupon" at bounding box center [736, 274] width 1010 height 26
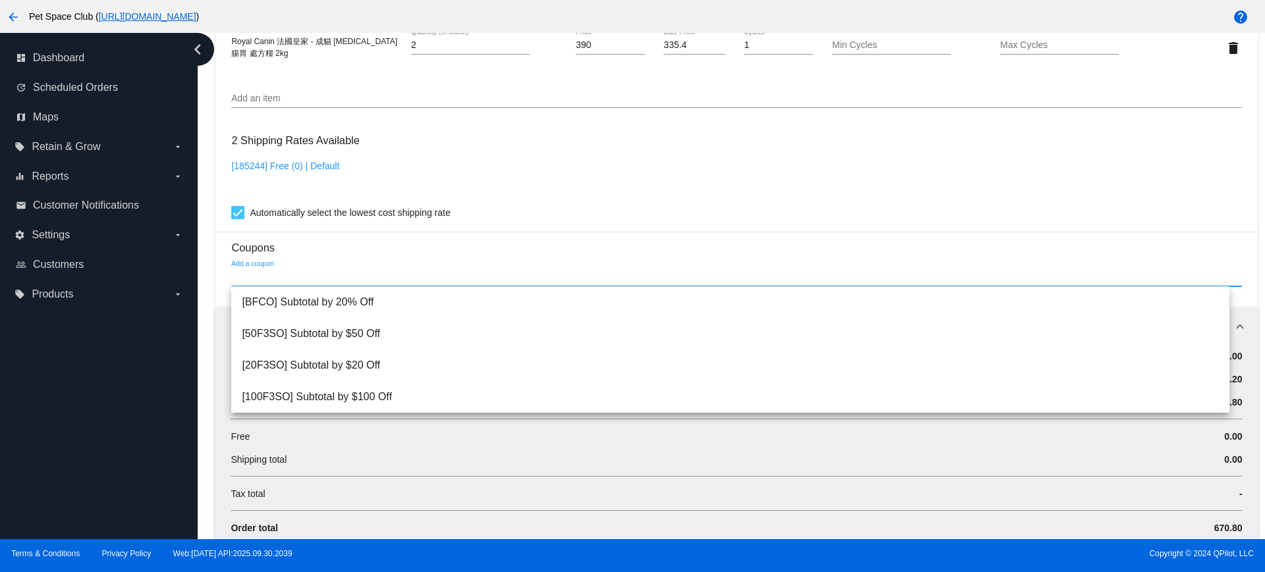
click at [663, 169] on div "[185244] Free (0) | Default" at bounding box center [736, 180] width 1010 height 38
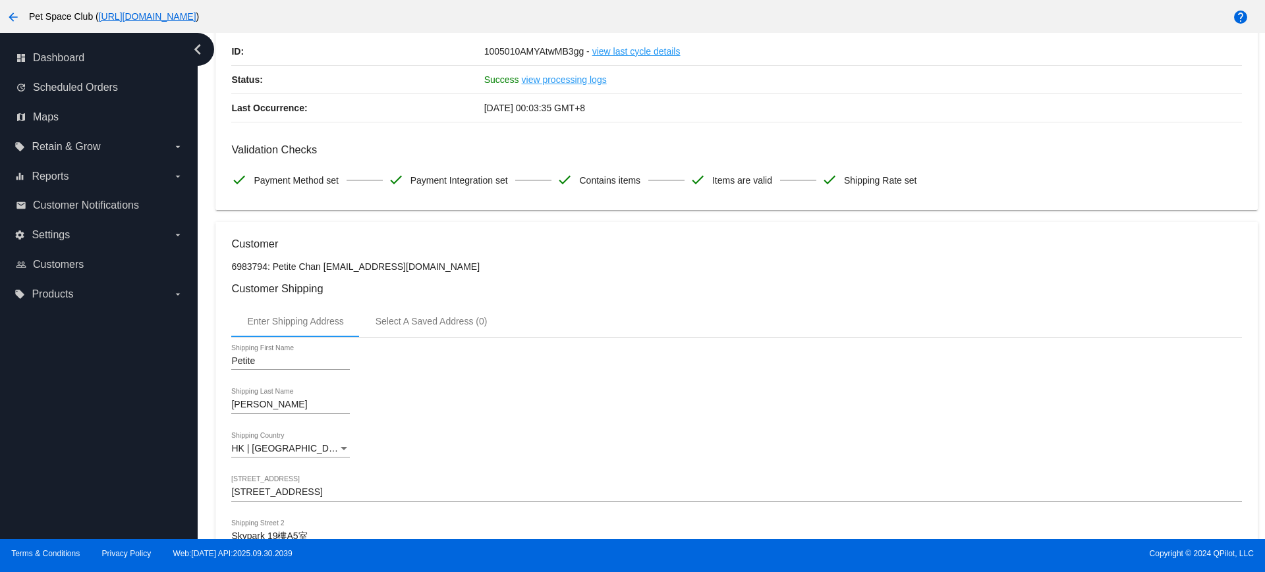
scroll to position [0, 0]
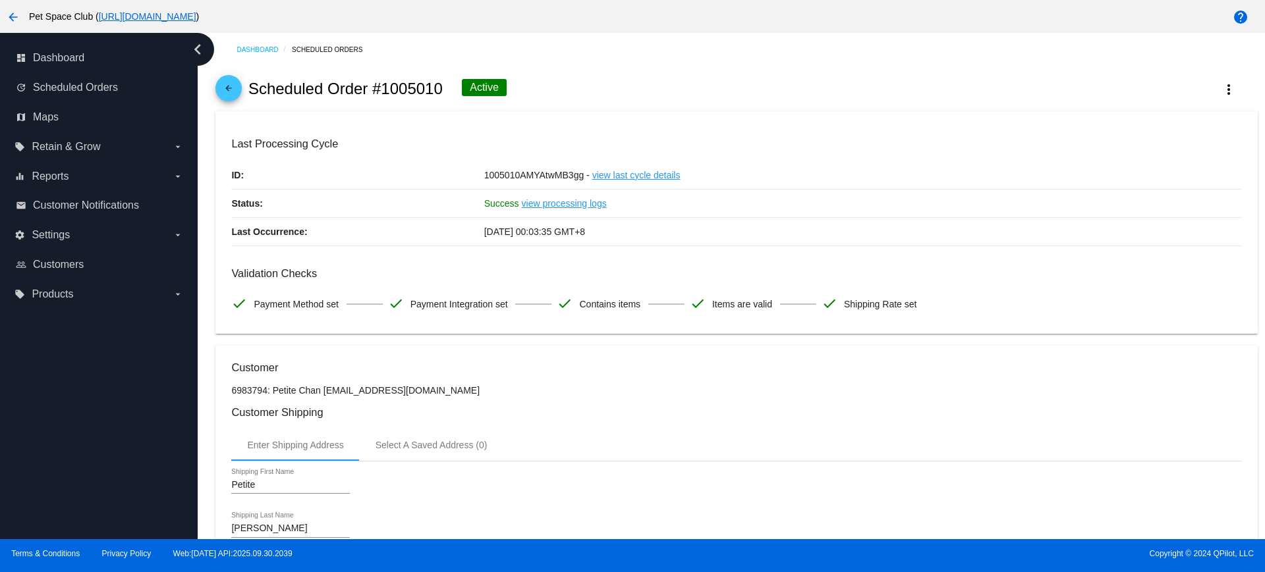
click at [1217, 72] on div "arrow_back Scheduled Order #1005010 Active more_vert" at bounding box center [735, 89] width 1041 height 45
click at [1218, 79] on button "more_vert" at bounding box center [1228, 89] width 58 height 24
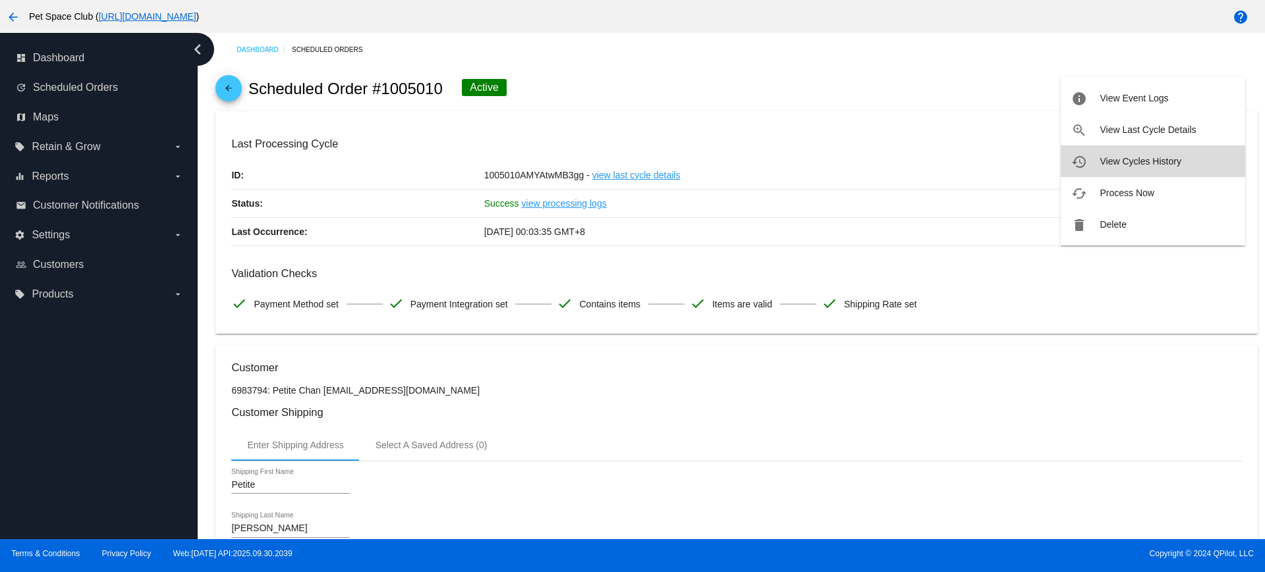
click at [1143, 169] on button "history View Cycles History" at bounding box center [1152, 162] width 184 height 32
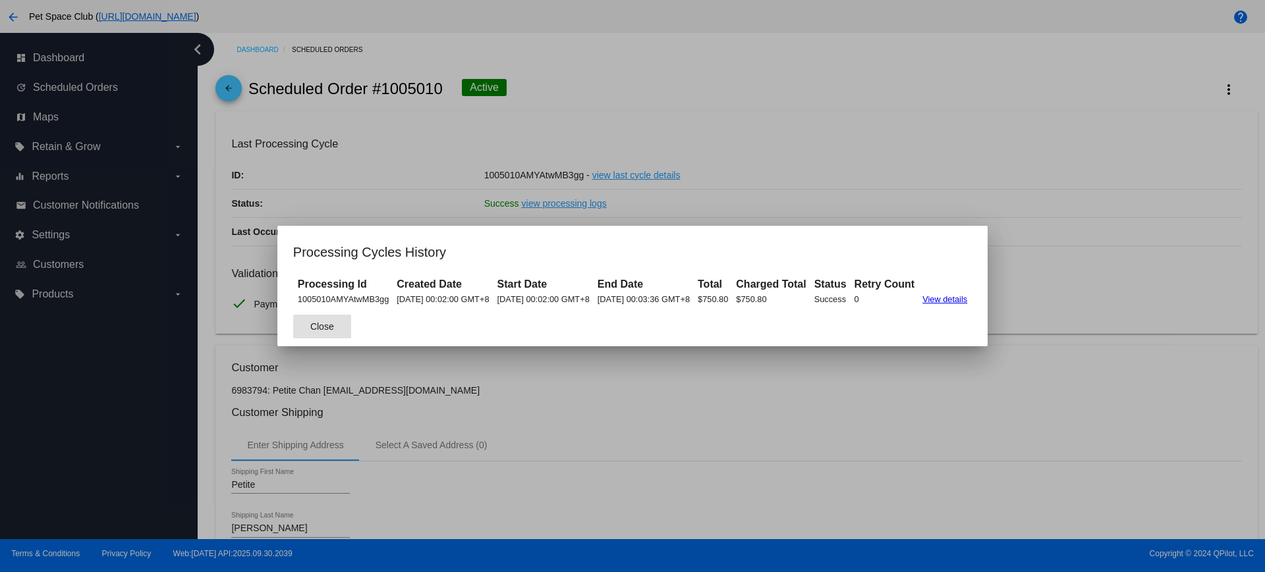
click at [310, 323] on span "Close" at bounding box center [322, 326] width 24 height 11
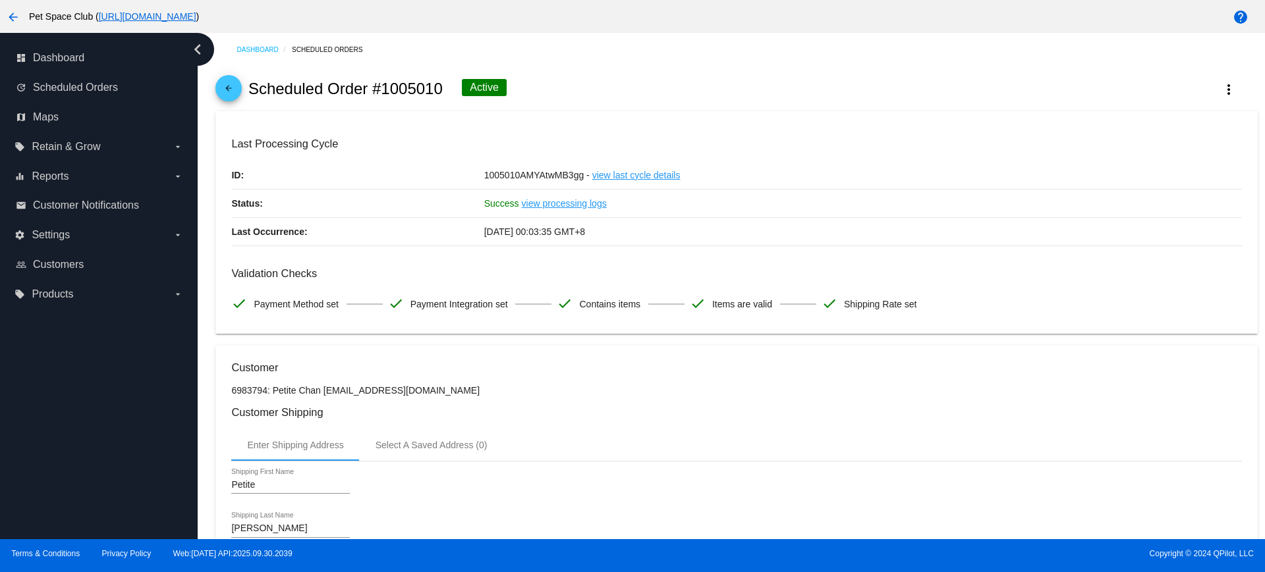
click at [1223, 90] on mat-icon "more_vert" at bounding box center [1229, 90] width 16 height 16
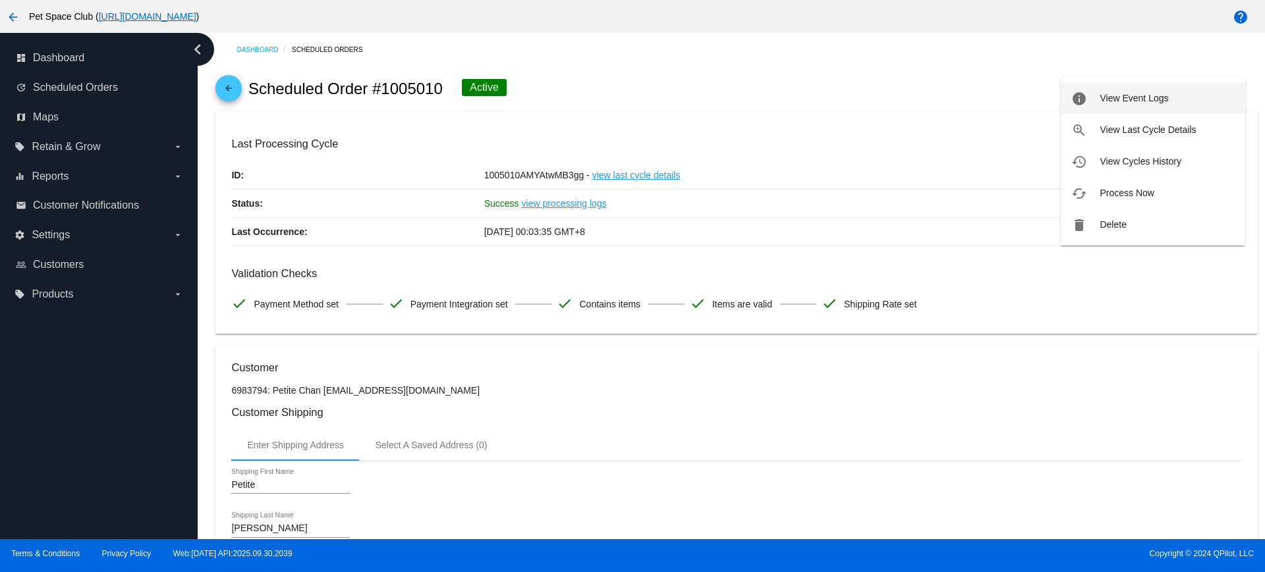
click at [1173, 99] on button "info View Event Logs" at bounding box center [1152, 98] width 184 height 32
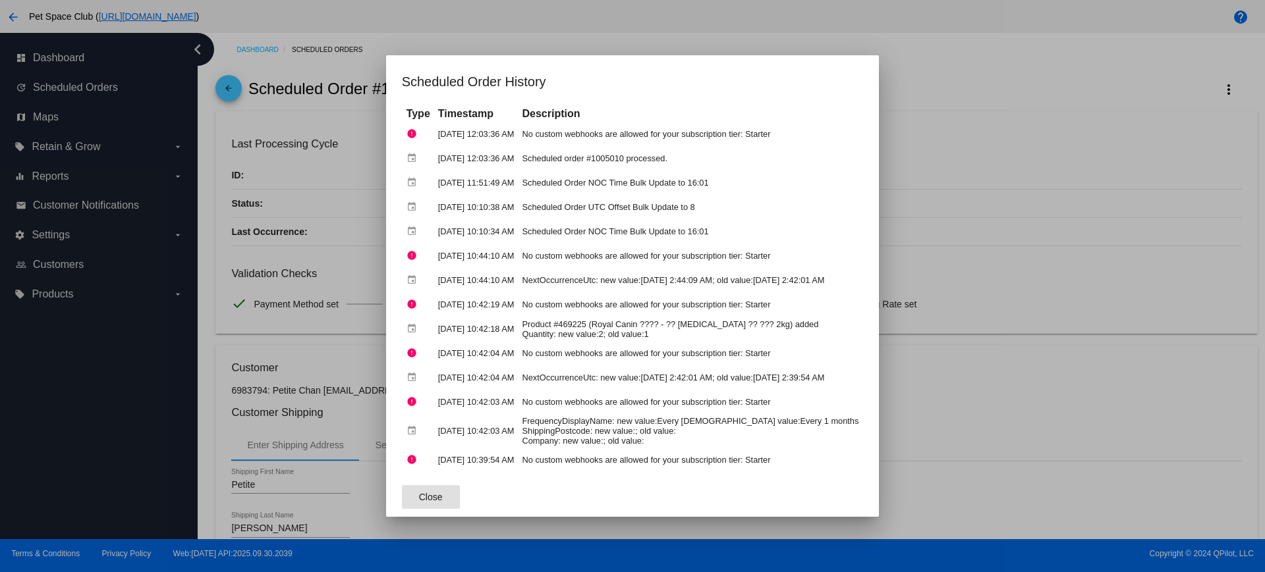
click at [419, 498] on span "Close" at bounding box center [431, 497] width 24 height 11
